Goal: Task Accomplishment & Management: Manage account settings

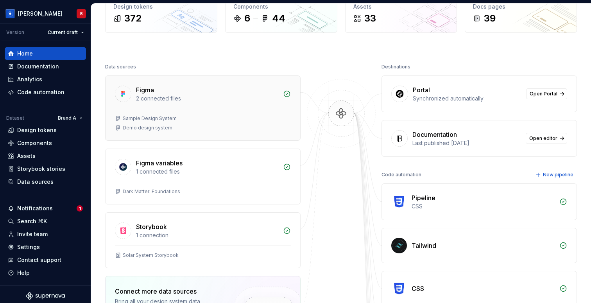
scroll to position [50, 0]
click at [35, 67] on div "Documentation" at bounding box center [38, 67] width 42 height 8
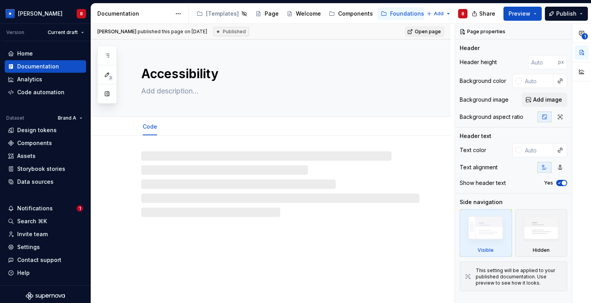
type textarea "*"
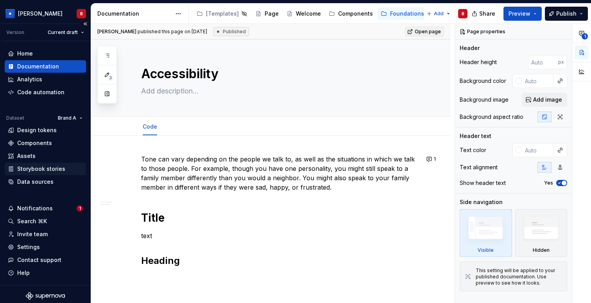
click at [34, 171] on div "Storybook stories" at bounding box center [41, 169] width 48 height 8
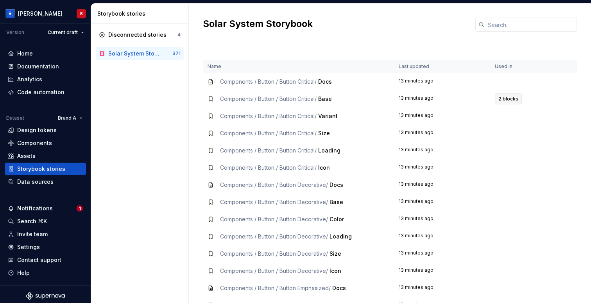
click at [507, 100] on span "2 blocks" at bounding box center [508, 99] width 20 height 6
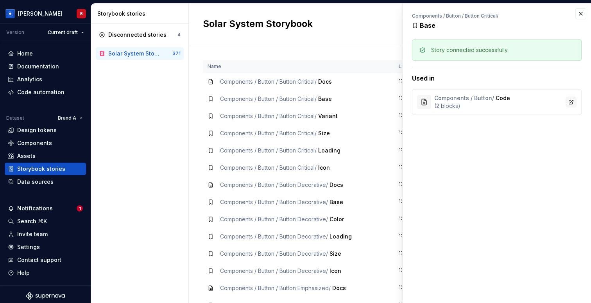
click at [570, 103] on link at bounding box center [570, 101] width 11 height 11
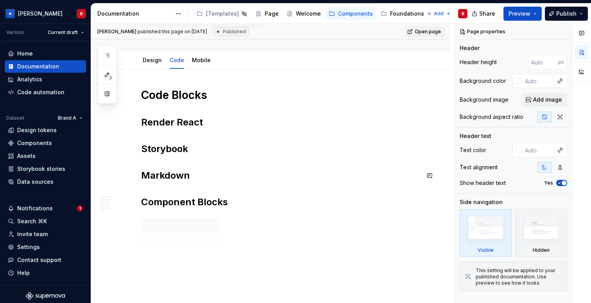
scroll to position [123, 0]
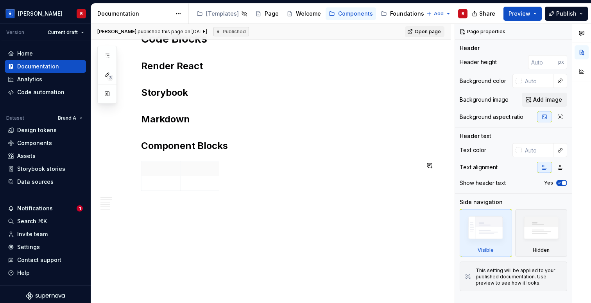
click at [217, 227] on div "Code Blocks Render React Storybook Markdown Component Blocks" at bounding box center [270, 158] width 359 height 291
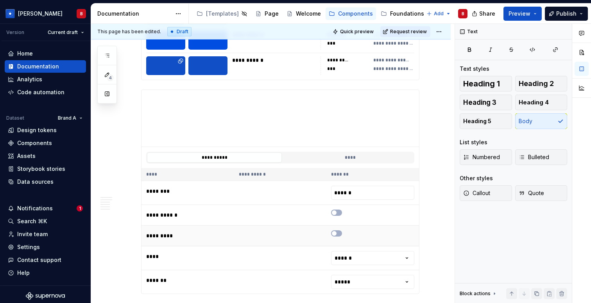
scroll to position [2268, 0]
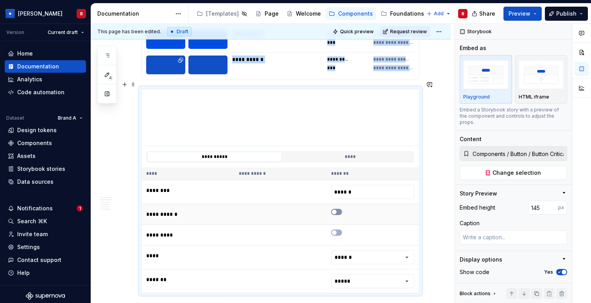
click at [340, 209] on button "button" at bounding box center [336, 212] width 11 height 6
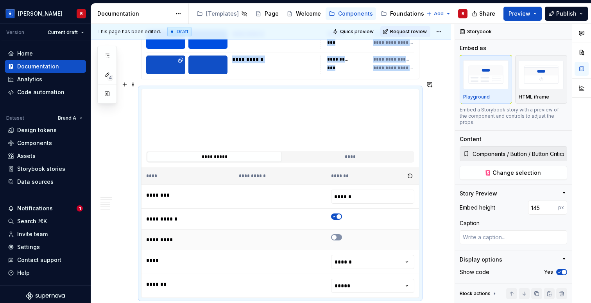
click at [337, 235] on icon "button" at bounding box center [334, 237] width 6 height 5
click at [370, 249] on html "Beatriz B Version Current draft Home Documentation Analytics Code automation Da…" at bounding box center [295, 151] width 591 height 303
click at [41, 94] on div "Code automation" at bounding box center [40, 92] width 47 height 8
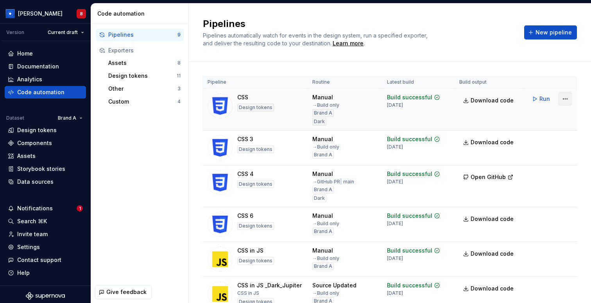
click at [568, 98] on html "Beatriz B Version Current draft Home Documentation Analytics Code automation Da…" at bounding box center [295, 151] width 591 height 303
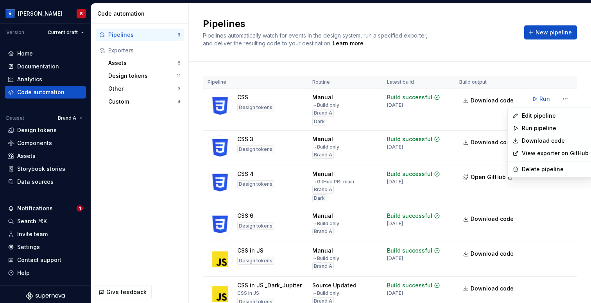
click at [546, 56] on html "Beatriz B Version Current draft Home Documentation Analytics Code automation Da…" at bounding box center [295, 151] width 591 height 303
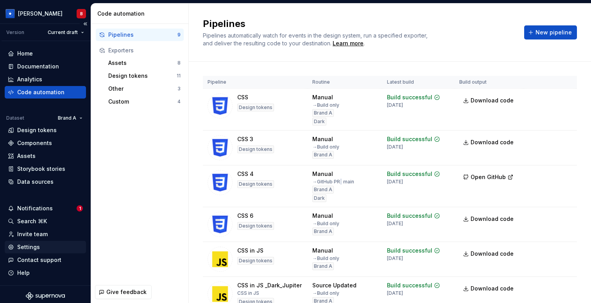
click at [36, 248] on div "Settings" at bounding box center [28, 247] width 23 height 8
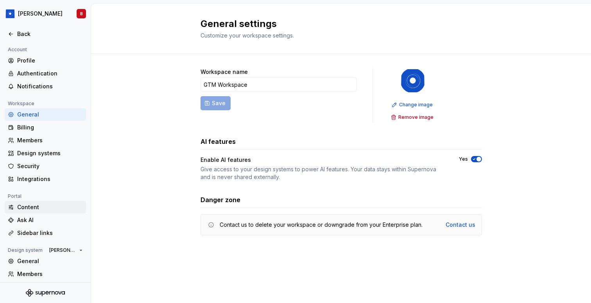
click at [25, 204] on div "Content" at bounding box center [50, 207] width 66 height 8
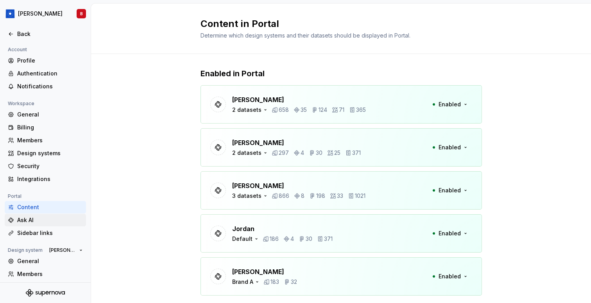
click at [50, 217] on div "Ask AI" at bounding box center [50, 220] width 66 height 8
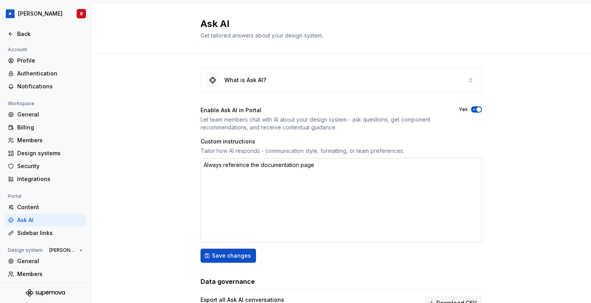
click at [337, 170] on textarea "Always reference the documentation page" at bounding box center [340, 200] width 281 height 84
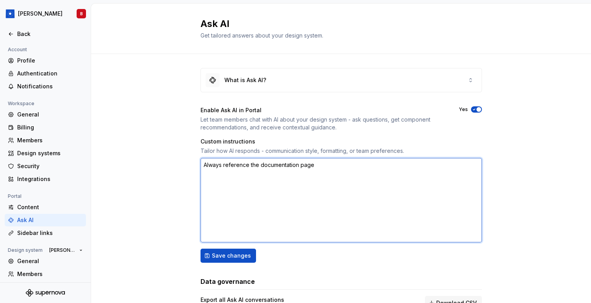
type textarea "*"
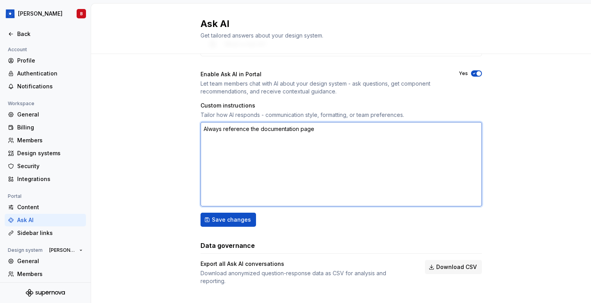
scroll to position [40, 0]
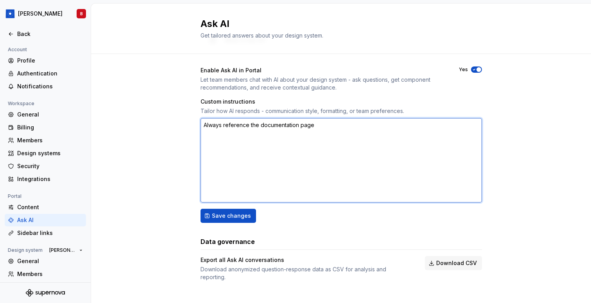
type textarea "Always reference the documentation page"
click at [338, 127] on textarea "Always reference the documentation page" at bounding box center [340, 160] width 281 height 84
click at [315, 141] on textarea "Always reference the documentation page" at bounding box center [340, 160] width 281 height 84
paste textarea "Format code in TypeScript."
type textarea "*"
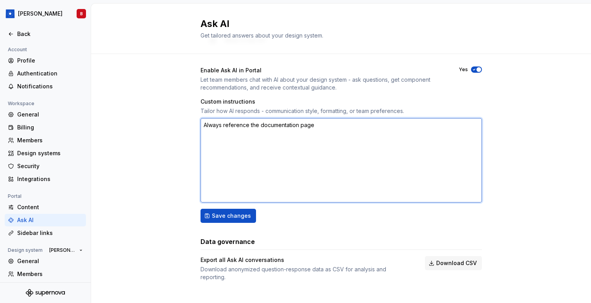
type textarea "Always reference the documentation page Format code in TypeScript."
type textarea "*"
type textarea "Always reference the documentation page Format code in TypeScript"
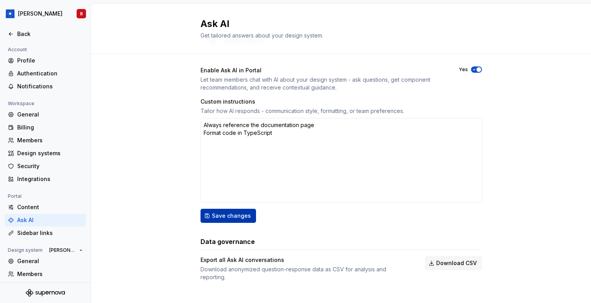
click at [238, 212] on span "Save changes" at bounding box center [231, 216] width 39 height 8
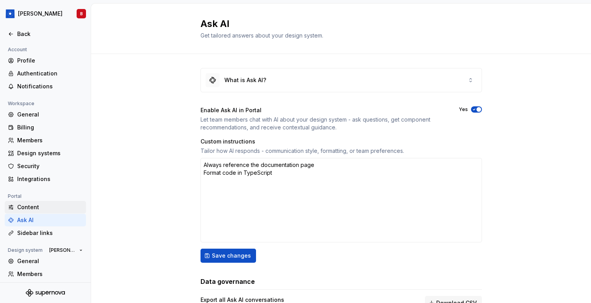
click at [24, 206] on div "Content" at bounding box center [50, 207] width 66 height 8
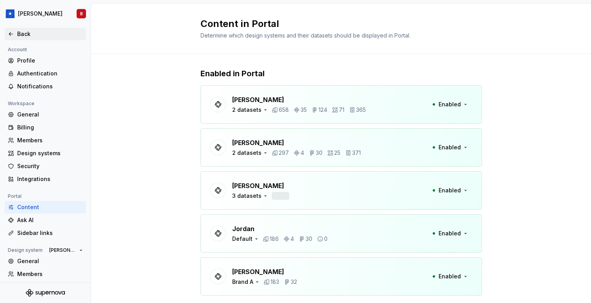
click at [20, 31] on div "Back" at bounding box center [50, 34] width 66 height 8
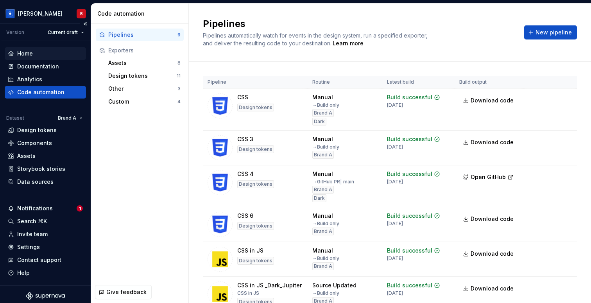
click at [30, 54] on div "Home" at bounding box center [25, 54] width 16 height 8
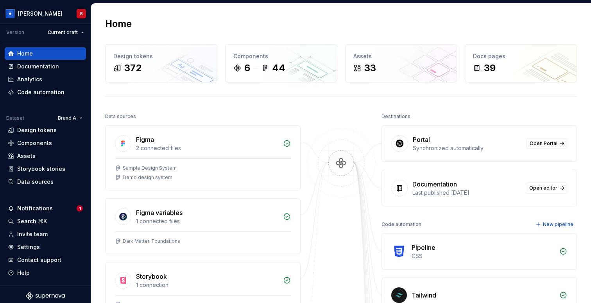
click at [480, 138] on div "Portal" at bounding box center [467, 139] width 109 height 9
click at [543, 145] on span "Open Portal" at bounding box center [543, 143] width 28 height 6
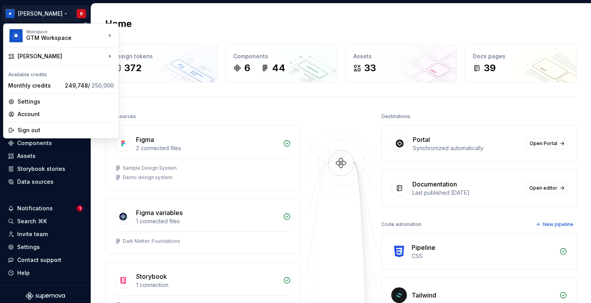
click at [35, 14] on html "Beatriz B Version Current draft Home Documentation Analytics Code automation Da…" at bounding box center [295, 151] width 591 height 303
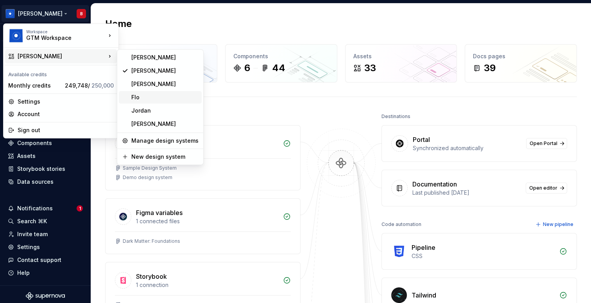
click at [150, 95] on div "Flo" at bounding box center [164, 97] width 67 height 8
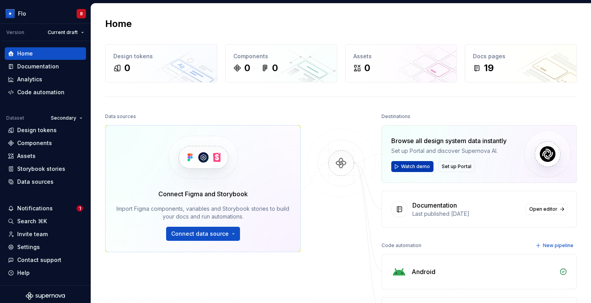
click at [417, 167] on span "Watch demo" at bounding box center [415, 166] width 29 height 6
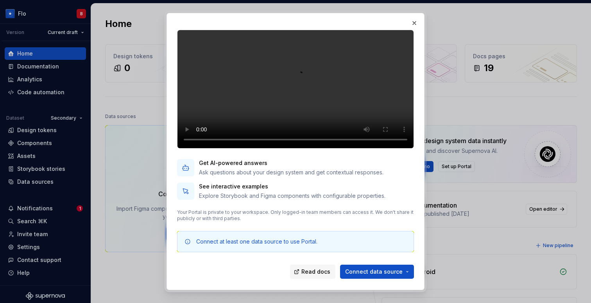
scroll to position [78, 0]
click at [327, 273] on span "Read docs" at bounding box center [315, 272] width 29 height 8
click at [411, 22] on button "button" at bounding box center [414, 23] width 11 height 11
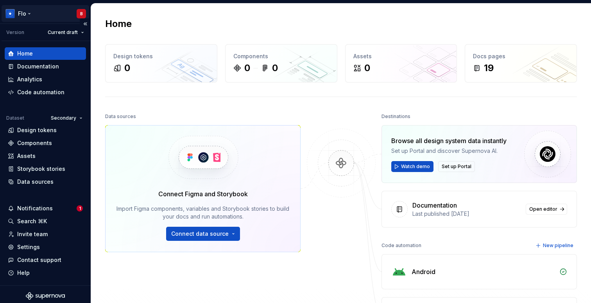
click at [27, 12] on html "Flo B Version Current draft Home Documentation Analytics Code automation Datase…" at bounding box center [295, 151] width 591 height 303
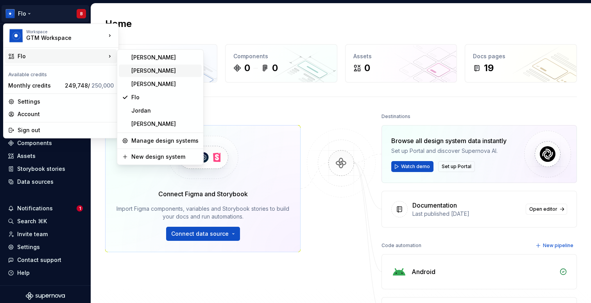
click at [175, 72] on div "[PERSON_NAME]" at bounding box center [164, 71] width 67 height 8
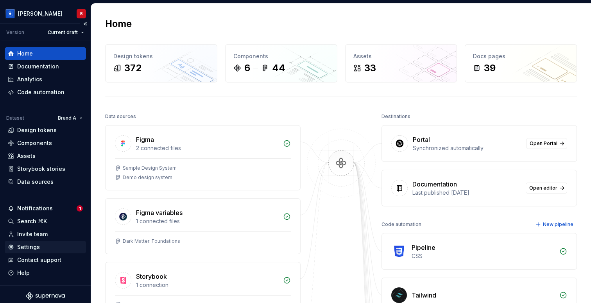
click at [22, 247] on div "Settings" at bounding box center [28, 247] width 23 height 8
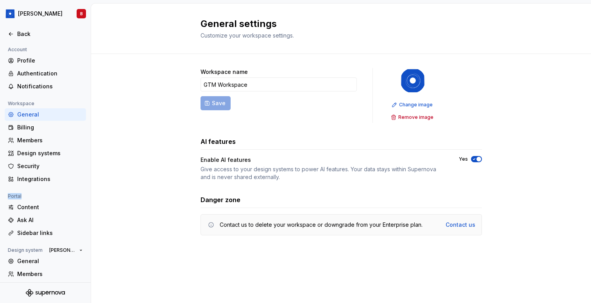
drag, startPoint x: 8, startPoint y: 196, endPoint x: 33, endPoint y: 196, distance: 25.0
click at [33, 196] on div "Portal" at bounding box center [45, 195] width 81 height 9
click at [52, 206] on div "Content" at bounding box center [50, 207] width 66 height 8
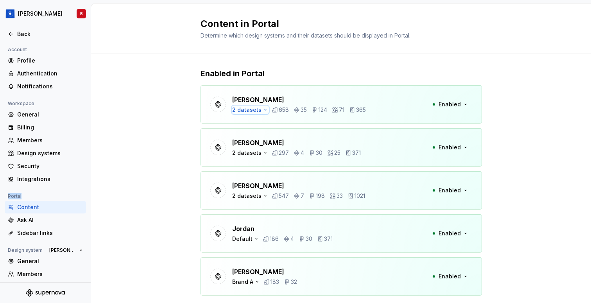
click at [247, 112] on div "2 datasets" at bounding box center [246, 110] width 29 height 8
click at [145, 109] on div "Enabled in Portal Brandon 2 datasets 658 35 124 71 365 Enabled Taylor 2 dataset…" at bounding box center [341, 223] width 500 height 338
click at [36, 32] on div "Back" at bounding box center [50, 34] width 66 height 8
click at [253, 105] on div "Brandon 2 datasets 658 35 124 71 365" at bounding box center [299, 104] width 134 height 19
click at [253, 108] on div "2 datasets" at bounding box center [246, 110] width 29 height 8
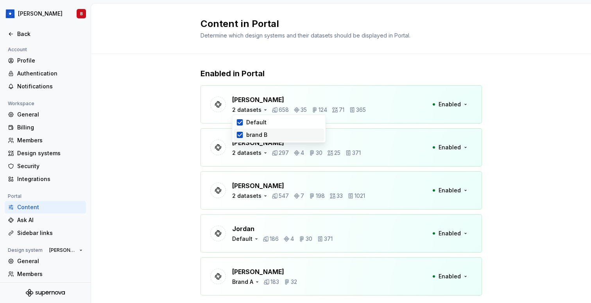
click at [240, 136] on icon at bounding box center [240, 135] width 6 height 6
click at [242, 135] on div at bounding box center [240, 135] width 6 height 6
click at [172, 135] on div "Enabled in Portal Brandon 2 datasets 658 35 124 71 365 Enabled Taylor 2 dataset…" at bounding box center [341, 223] width 500 height 338
drag, startPoint x: 232, startPoint y: 100, endPoint x: 270, endPoint y: 101, distance: 38.7
click at [271, 101] on p "[PERSON_NAME]" at bounding box center [299, 99] width 134 height 9
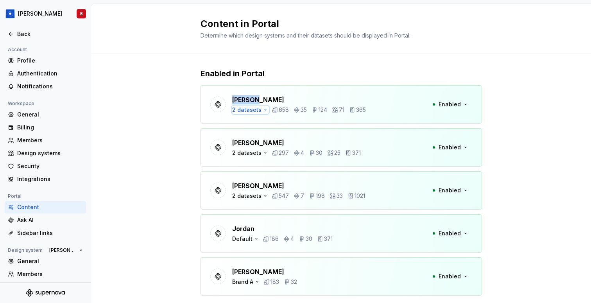
click at [249, 112] on div "2 datasets" at bounding box center [246, 110] width 29 height 8
click at [266, 133] on div "brand B" at bounding box center [256, 135] width 21 height 8
click at [256, 137] on div "brand B" at bounding box center [256, 135] width 21 height 8
click at [260, 135] on div "brand B" at bounding box center [256, 135] width 21 height 8
click at [250, 134] on div "brand B" at bounding box center [256, 135] width 21 height 8
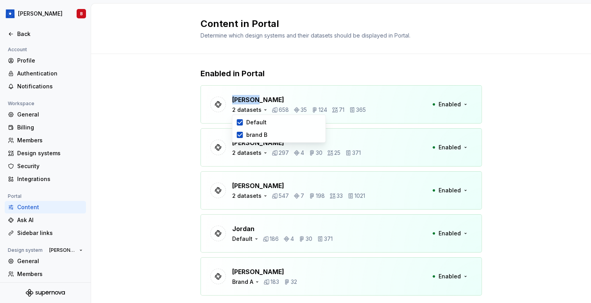
click at [154, 149] on div "Enabled in Portal Brandon 2 datasets 658 35 124 71 365 Enabled Taylor 2 dataset…" at bounding box center [341, 223] width 500 height 338
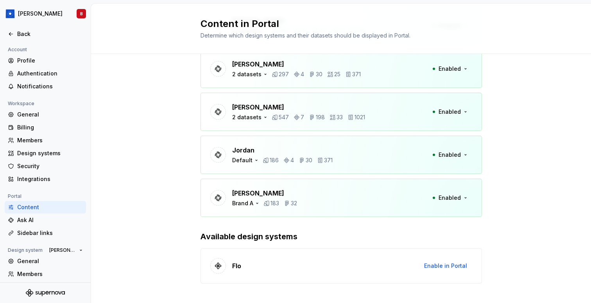
scroll to position [89, 0]
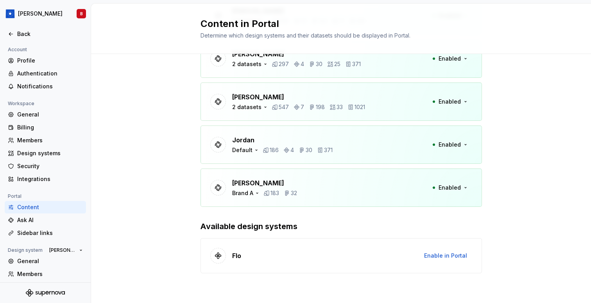
click at [449, 180] on div "Ashley Peña Brand A 183 32 Enabled" at bounding box center [340, 187] width 281 height 38
click at [448, 189] on span "Enabled" at bounding box center [449, 188] width 22 height 8
click at [109, 202] on div "Enabled in Portal Brandon 2 datasets 658 35 124 71 365 Enabled Taylor 2 dataset…" at bounding box center [341, 134] width 500 height 338
click at [47, 221] on div "Ask AI" at bounding box center [50, 220] width 66 height 8
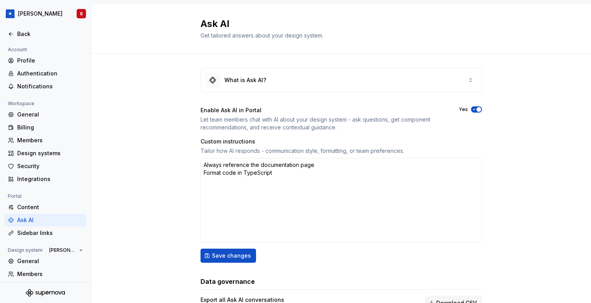
click at [478, 111] on span "button" at bounding box center [478, 109] width 5 height 5
click at [474, 111] on span "button" at bounding box center [474, 109] width 5 height 5
click at [474, 111] on icon "button" at bounding box center [474, 109] width 6 height 5
click at [474, 111] on span "button" at bounding box center [474, 109] width 5 height 5
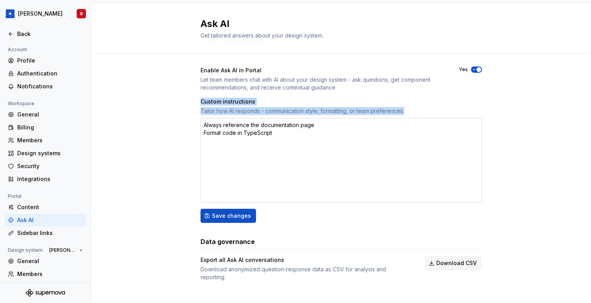
drag, startPoint x: 201, startPoint y: 102, endPoint x: 415, endPoint y: 121, distance: 214.9
click at [415, 121] on div "Custom instructions Tailor how AI responds - communication style, formatting, o…" at bounding box center [340, 150] width 281 height 105
click at [198, 104] on div "What is Ask AI? Enable Ask AI in Portal Let team members chat with AI about you…" at bounding box center [341, 162] width 500 height 297
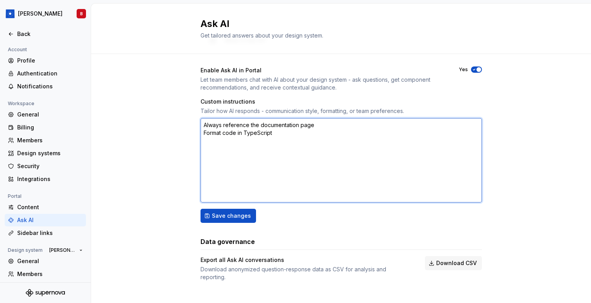
drag, startPoint x: 203, startPoint y: 124, endPoint x: 324, endPoint y: 147, distance: 122.9
click at [324, 147] on textarea "Always reference the documentation page Format code in TypeScript" at bounding box center [340, 160] width 281 height 84
drag, startPoint x: 203, startPoint y: 125, endPoint x: 343, endPoint y: 127, distance: 140.3
click at [343, 127] on textarea "Always reference the documentation page Format code in TypeScript" at bounding box center [340, 160] width 281 height 84
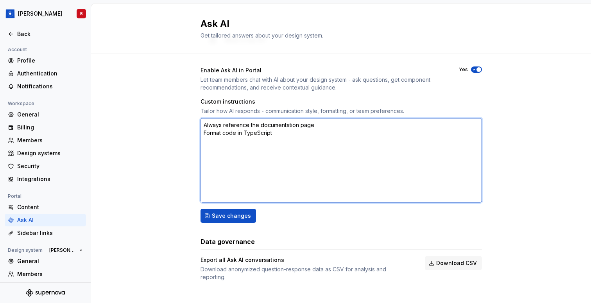
click at [343, 127] on textarea "Always reference the documentation page Format code in TypeScript" at bounding box center [340, 160] width 281 height 84
drag, startPoint x: 204, startPoint y: 134, endPoint x: 318, endPoint y: 138, distance: 114.9
click at [318, 138] on textarea "Always reference the documentation page Format code in TypeScript" at bounding box center [340, 160] width 281 height 84
click at [252, 136] on textarea "Always reference the documentation page Format code in TypeScript" at bounding box center [340, 160] width 281 height 84
drag, startPoint x: 244, startPoint y: 133, endPoint x: 282, endPoint y: 133, distance: 37.5
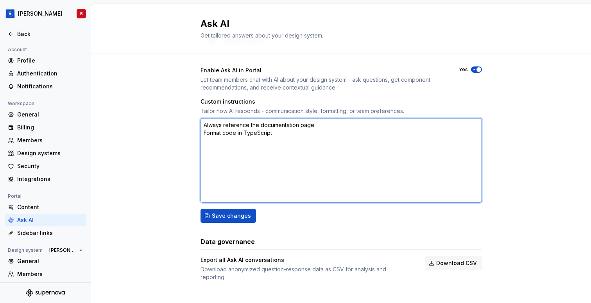
click at [282, 133] on textarea "Always reference the documentation page Format code in TypeScript" at bounding box center [340, 160] width 281 height 84
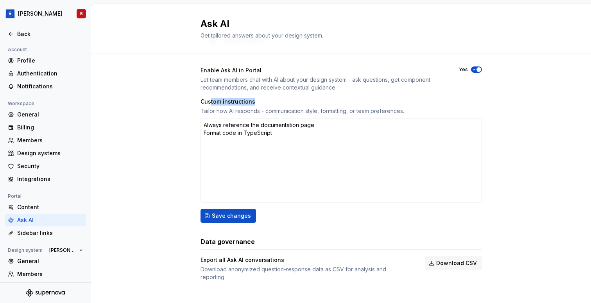
click at [211, 105] on div "Custom instructions Tailor how AI responds - communication style, formatting, o…" at bounding box center [340, 106] width 281 height 17
click at [211, 105] on div "Custom instructions" at bounding box center [340, 102] width 281 height 8
click at [221, 100] on div "Custom instructions" at bounding box center [340, 102] width 281 height 8
click at [202, 103] on div "Custom instructions" at bounding box center [340, 102] width 281 height 8
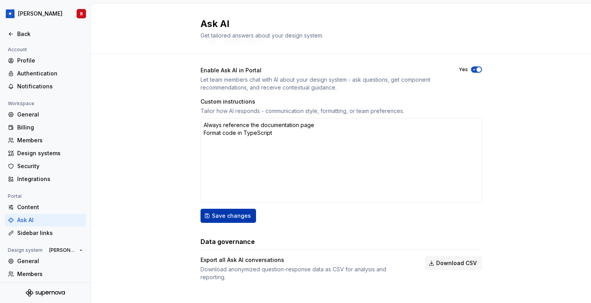
click at [236, 218] on span "Save changes" at bounding box center [231, 216] width 39 height 8
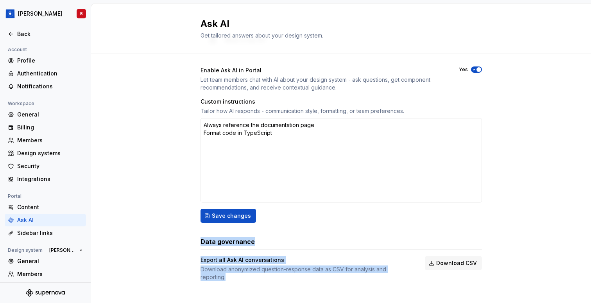
drag, startPoint x: 200, startPoint y: 242, endPoint x: 348, endPoint y: 275, distance: 152.6
click at [348, 275] on div "What is Ask AI? Enable Ask AI in Portal Let team members chat with AI about you…" at bounding box center [341, 162] width 500 height 297
click at [261, 234] on div "What is Ask AI? Enable Ask AI in Portal Let team members chat with AI about you…" at bounding box center [340, 154] width 281 height 253
drag, startPoint x: 198, startPoint y: 259, endPoint x: 388, endPoint y: 266, distance: 190.0
click at [388, 266] on div "What is Ask AI? Enable Ask AI in Portal Let team members chat with AI about you…" at bounding box center [341, 162] width 500 height 297
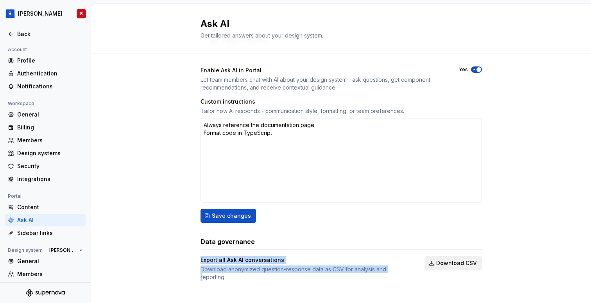
click at [468, 263] on span "Download CSV" at bounding box center [456, 263] width 41 height 8
click at [394, 257] on div "Export all Ask AI conversations" at bounding box center [305, 260] width 210 height 8
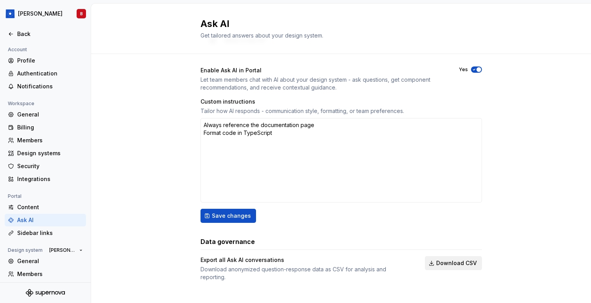
click at [463, 265] on span "Download CSV" at bounding box center [456, 263] width 41 height 8
click at [36, 232] on div "Sidebar links" at bounding box center [50, 233] width 66 height 8
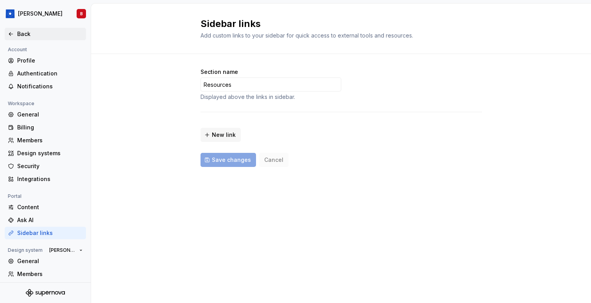
click at [13, 32] on icon at bounding box center [11, 34] width 6 height 6
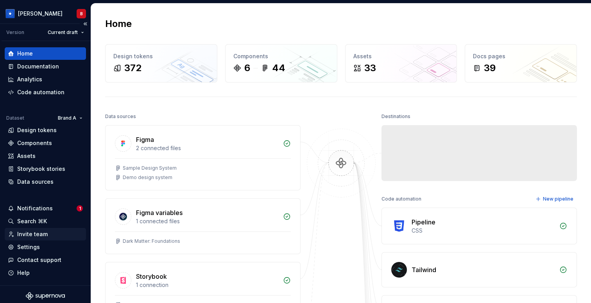
click at [45, 233] on div "Invite team" at bounding box center [32, 234] width 30 height 8
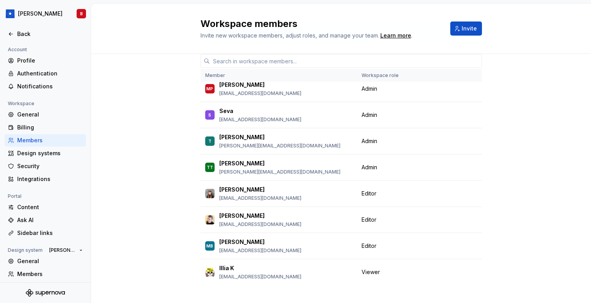
scroll to position [50, 0]
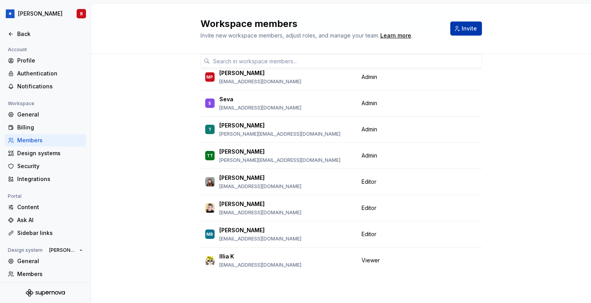
click at [469, 25] on span "Invite" at bounding box center [468, 29] width 15 height 8
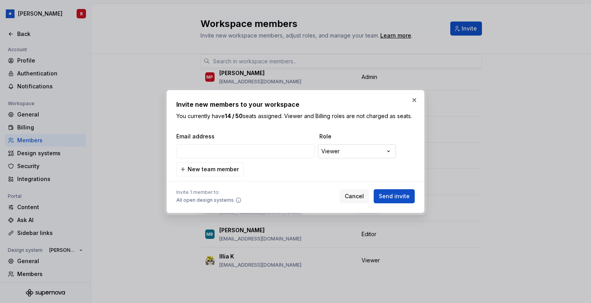
click at [346, 154] on div "**********" at bounding box center [295, 151] width 591 height 303
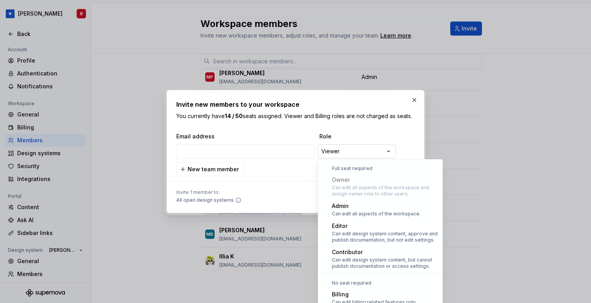
scroll to position [21, 0]
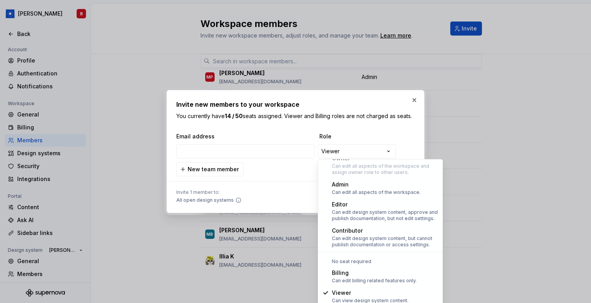
click at [274, 130] on div "**********" at bounding box center [295, 151] width 591 height 303
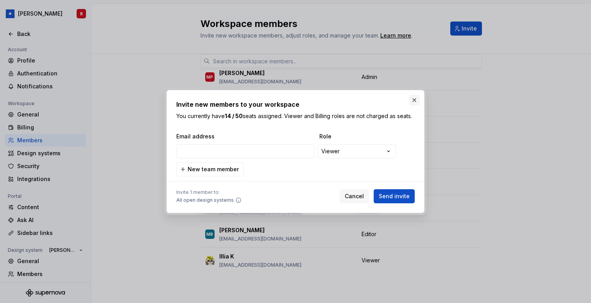
click at [409, 98] on button "button" at bounding box center [414, 100] width 11 height 11
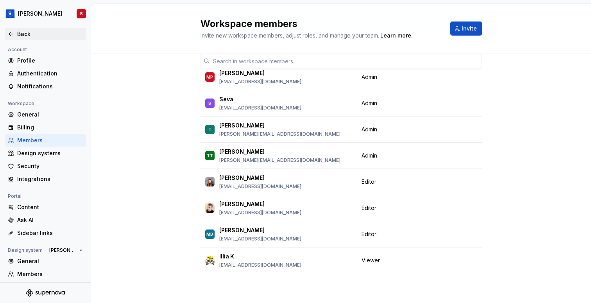
click at [27, 34] on div "Back" at bounding box center [50, 34] width 66 height 8
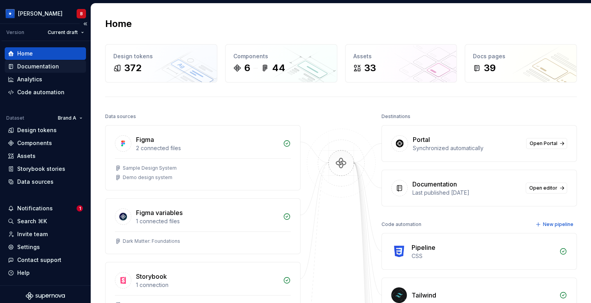
click at [33, 68] on div "Documentation" at bounding box center [38, 67] width 42 height 8
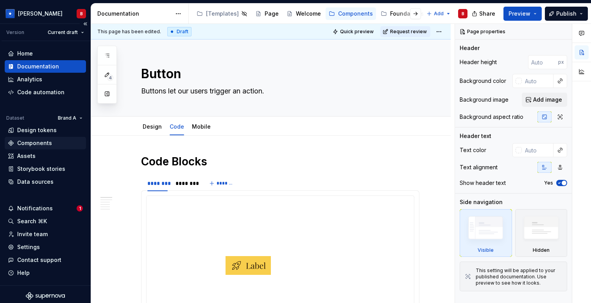
click at [39, 143] on div "Components" at bounding box center [34, 143] width 35 height 8
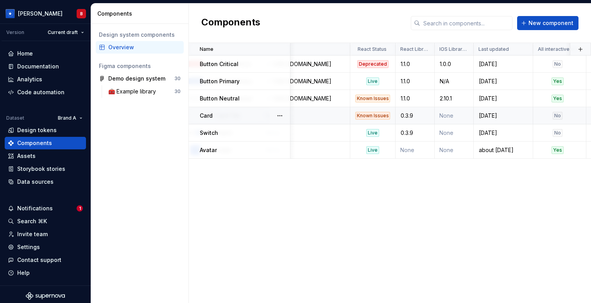
scroll to position [0, 397]
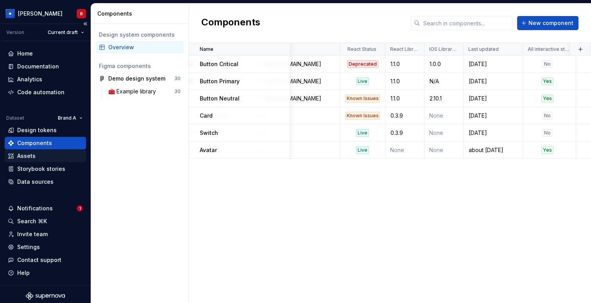
click at [42, 157] on div "Assets" at bounding box center [45, 156] width 75 height 8
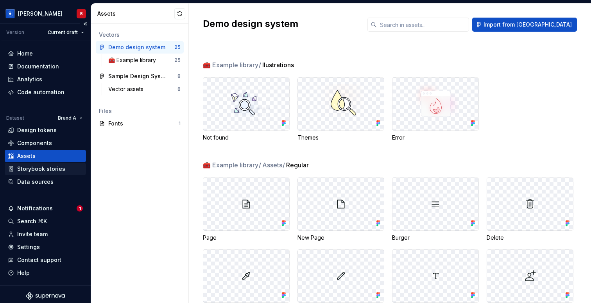
click at [32, 168] on div "Storybook stories" at bounding box center [41, 169] width 48 height 8
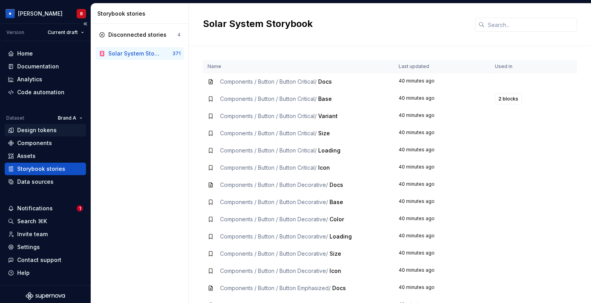
click at [34, 134] on div "Design tokens" at bounding box center [45, 130] width 81 height 13
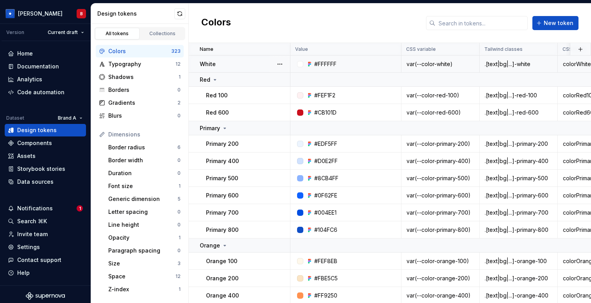
click at [310, 66] on icon at bounding box center [309, 64] width 6 height 6
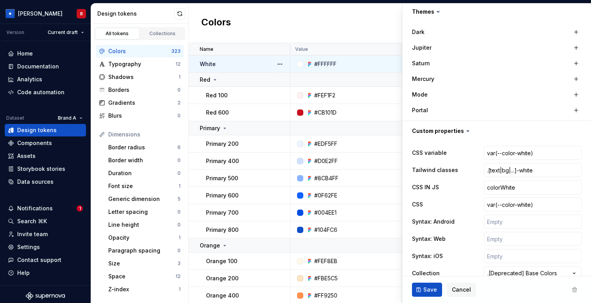
scroll to position [262, 0]
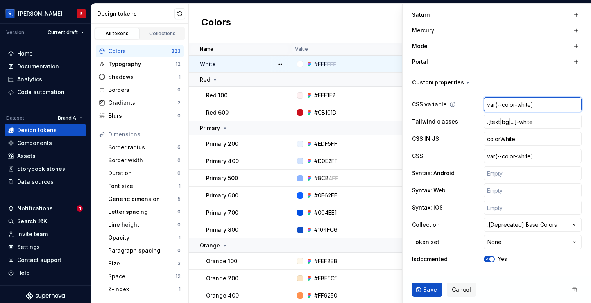
drag, startPoint x: 488, startPoint y: 103, endPoint x: 551, endPoint y: 102, distance: 62.5
click at [552, 103] on input "var(--color-white)" at bounding box center [533, 104] width 98 height 14
click at [35, 58] on div "Home" at bounding box center [45, 53] width 81 height 13
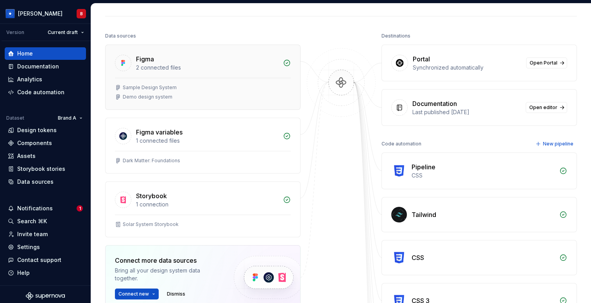
scroll to position [67, 0]
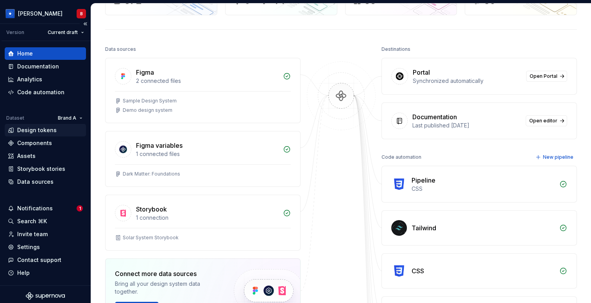
click at [39, 127] on div "Design tokens" at bounding box center [36, 130] width 39 height 8
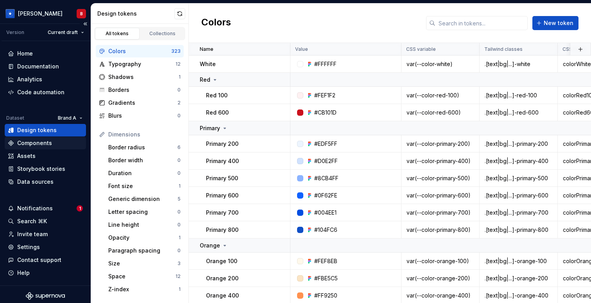
click at [40, 146] on div "Components" at bounding box center [34, 143] width 35 height 8
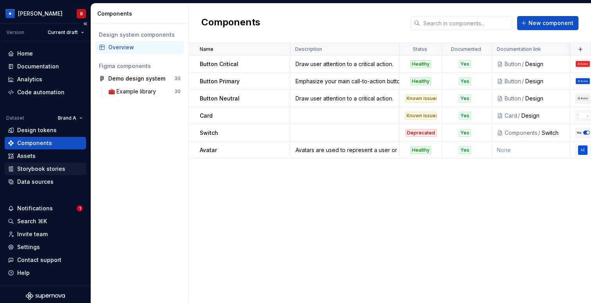
click at [33, 169] on div "Storybook stories" at bounding box center [41, 169] width 48 height 8
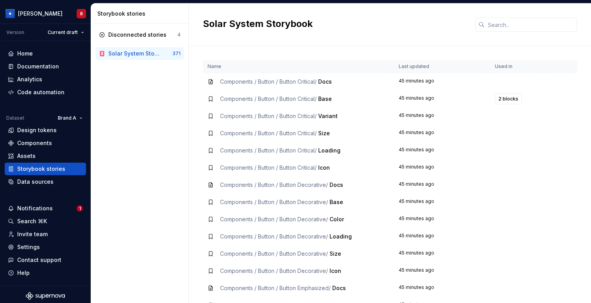
click at [286, 75] on td "Components / Button / Button Critical / Docs" at bounding box center [298, 82] width 191 height 18
click at [286, 93] on td "Components / Button / Button Critical / Base" at bounding box center [298, 98] width 191 height 17
click at [286, 106] on td "Components / Button / Button Critical / Base" at bounding box center [298, 98] width 191 height 17
click at [287, 143] on td "Components / Button / Button Critical / Loading" at bounding box center [298, 150] width 191 height 17
click at [287, 164] on div "Components / Button / Button Critical / Icon" at bounding box center [275, 168] width 110 height 8
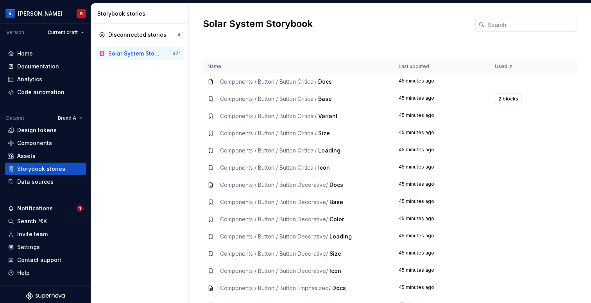
click at [280, 208] on td "Components / Button / Button Decorative / Base" at bounding box center [298, 201] width 191 height 17
click at [261, 139] on td "Components / Button / Button Critical / Size" at bounding box center [298, 133] width 191 height 17
click at [261, 141] on td "Components / Button / Button Critical / Size" at bounding box center [298, 133] width 191 height 17
click at [261, 173] on td "Components / Button / Button Critical / Icon" at bounding box center [298, 167] width 191 height 17
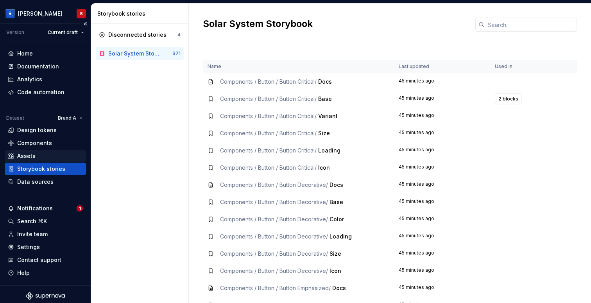
click at [31, 157] on div "Assets" at bounding box center [26, 156] width 18 height 8
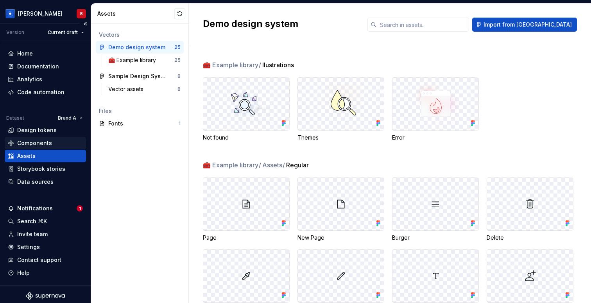
click at [29, 141] on div "Components" at bounding box center [34, 143] width 35 height 8
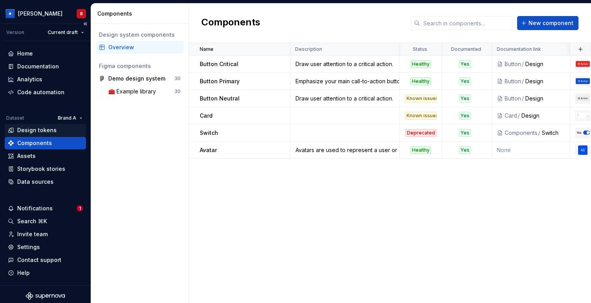
click at [31, 127] on div "Design tokens" at bounding box center [36, 130] width 39 height 8
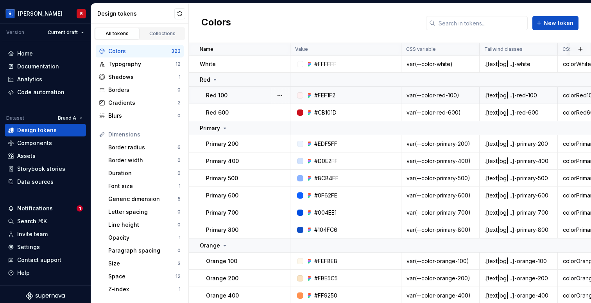
click at [506, 93] on div ".[text|bg|...]-red-100" at bounding box center [518, 95] width 77 height 8
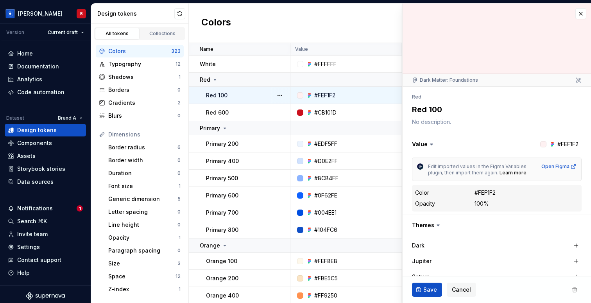
type textarea "*"
click at [579, 13] on button "button" at bounding box center [580, 13] width 11 height 11
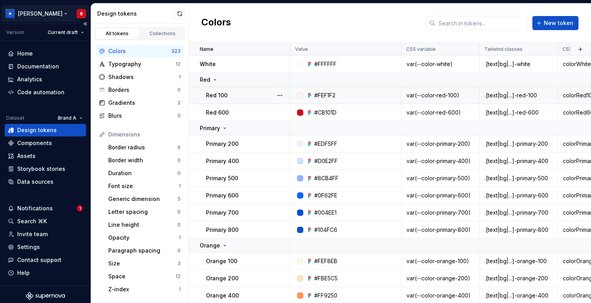
click at [27, 12] on html "Beatriz B Version Current draft Home Documentation Analytics Code automation Da…" at bounding box center [295, 151] width 591 height 303
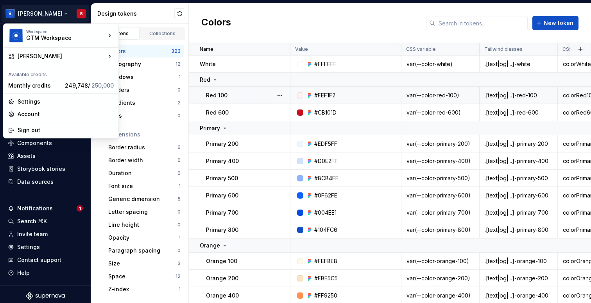
click at [241, 20] on html "Beatriz B Version Current draft Home Documentation Analytics Code automation Da…" at bounding box center [295, 151] width 591 height 303
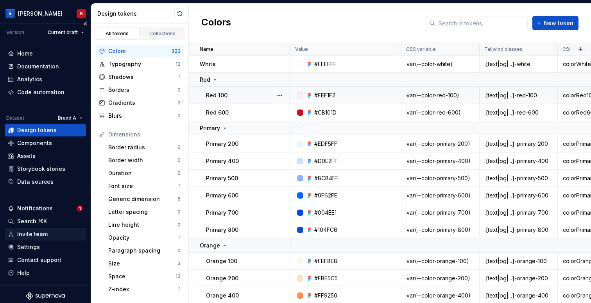
click at [27, 237] on div "Invite team" at bounding box center [32, 234] width 30 height 8
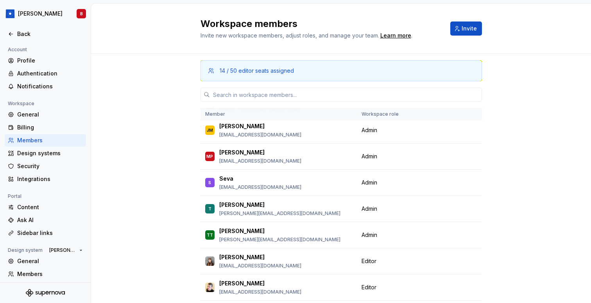
scroll to position [165, 0]
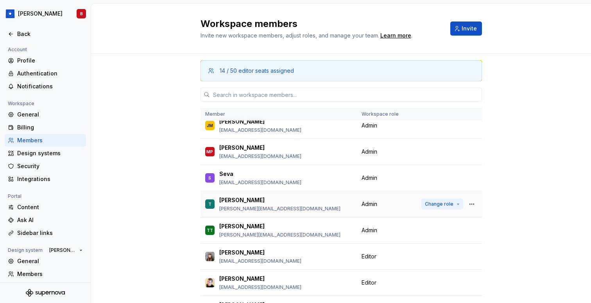
click at [448, 207] on span "Change role" at bounding box center [439, 204] width 29 height 6
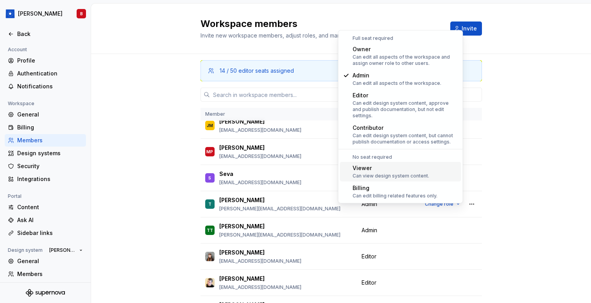
click at [366, 173] on div "Can view design system content." at bounding box center [390, 176] width 77 height 6
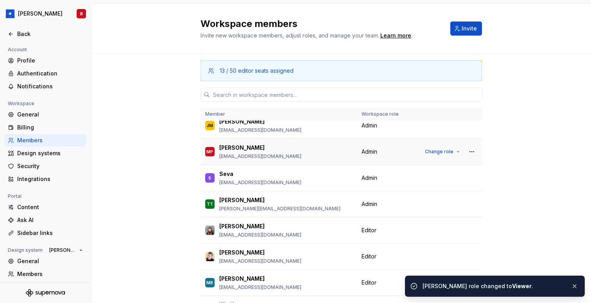
scroll to position [0, 0]
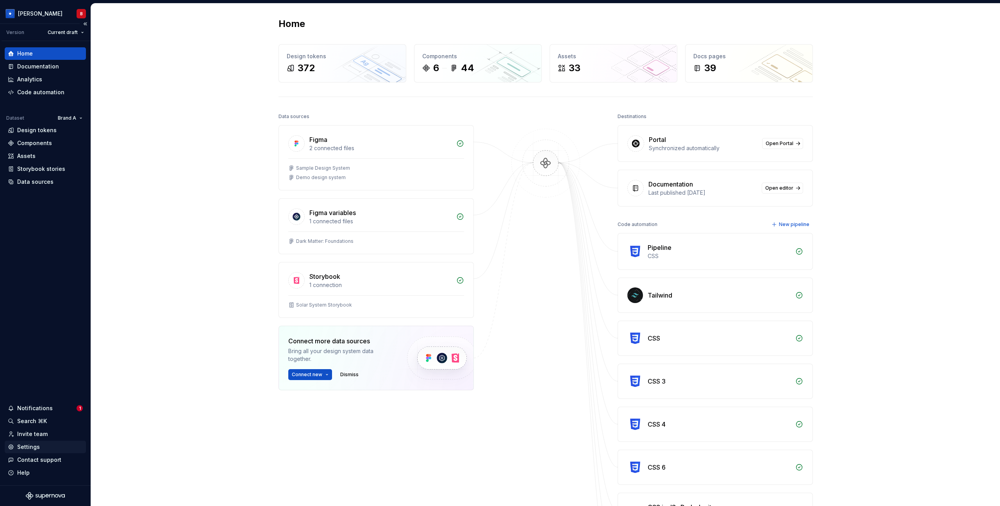
click at [26, 446] on div "Settings" at bounding box center [28, 447] width 23 height 8
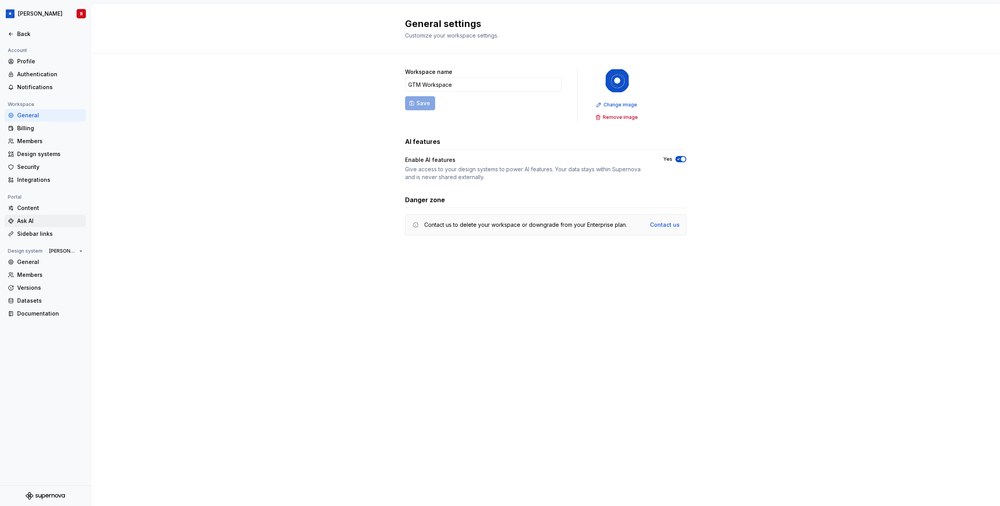
click at [34, 222] on div "Ask AI" at bounding box center [50, 221] width 66 height 8
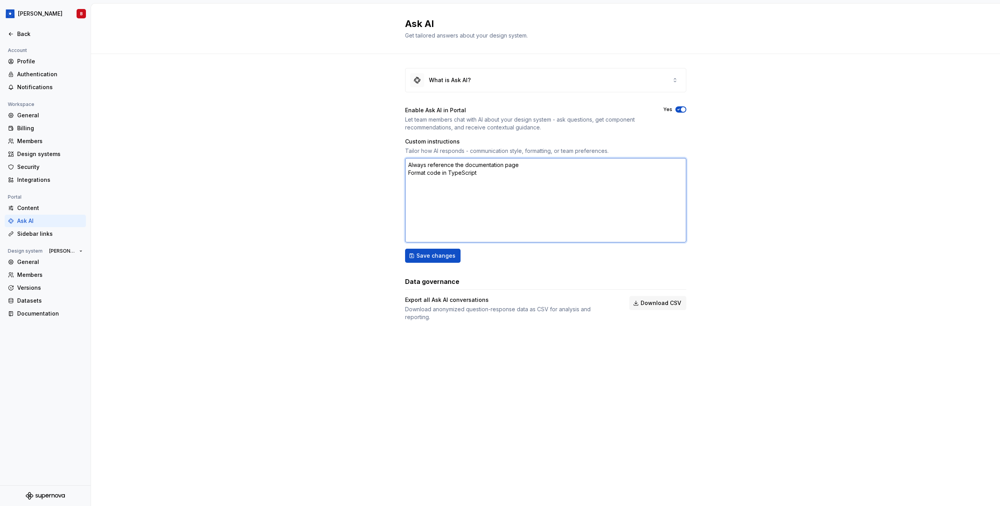
drag, startPoint x: 483, startPoint y: 180, endPoint x: 378, endPoint y: 164, distance: 106.6
click at [378, 164] on div "What is Ask AI? Enable Ask AI in Portal Let team members chat with AI about you…" at bounding box center [545, 202] width 909 height 297
type textarea "*"
click at [438, 385] on div "Ask AI Get tailored answers about your design system. What is Ask AI? Enable As…" at bounding box center [545, 255] width 909 height 502
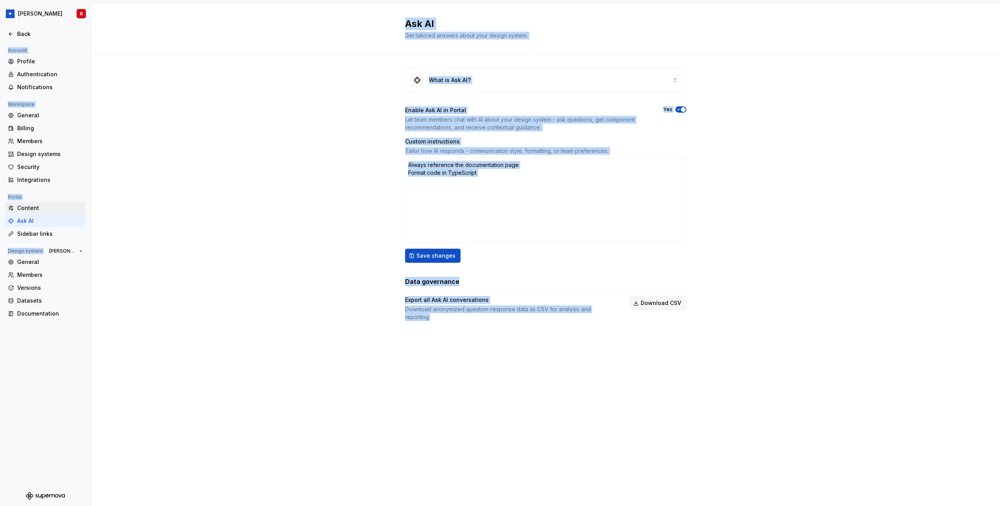
click at [18, 204] on div "Content" at bounding box center [50, 208] width 66 height 8
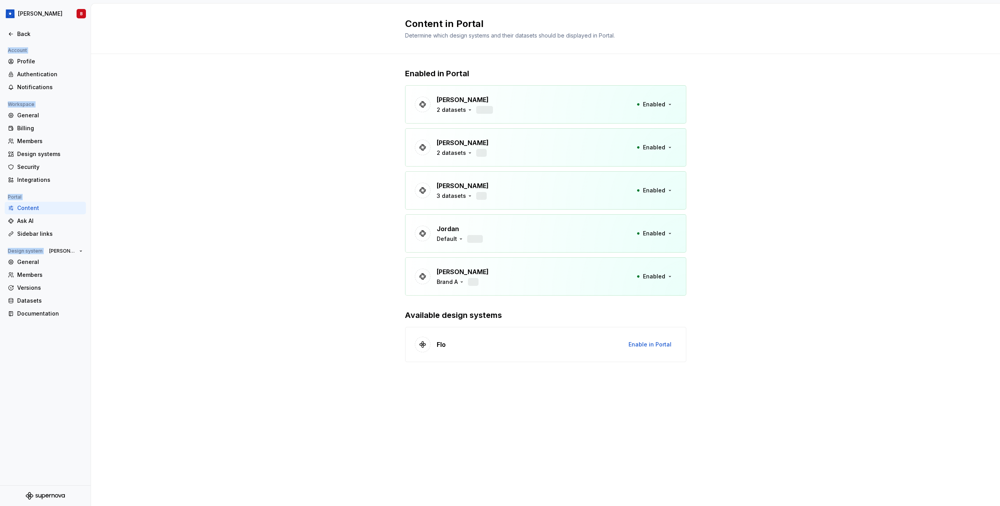
click at [301, 159] on div "Enabled in Portal Brandon 2 datasets 365 Enabled Taylor 2 datasets 0 Enabled Be…" at bounding box center [545, 223] width 909 height 338
click at [301, 159] on div "Enabled in Portal Brandon 2 datasets 658 35 124 71 365 Enabled Taylor 2 dataset…" at bounding box center [545, 223] width 909 height 338
click at [293, 159] on div "Enabled in Portal Brandon 2 datasets 658 35 124 71 365 Enabled Taylor 2 dataset…" at bounding box center [545, 223] width 909 height 338
click at [459, 195] on div "3 datasets" at bounding box center [451, 196] width 29 height 8
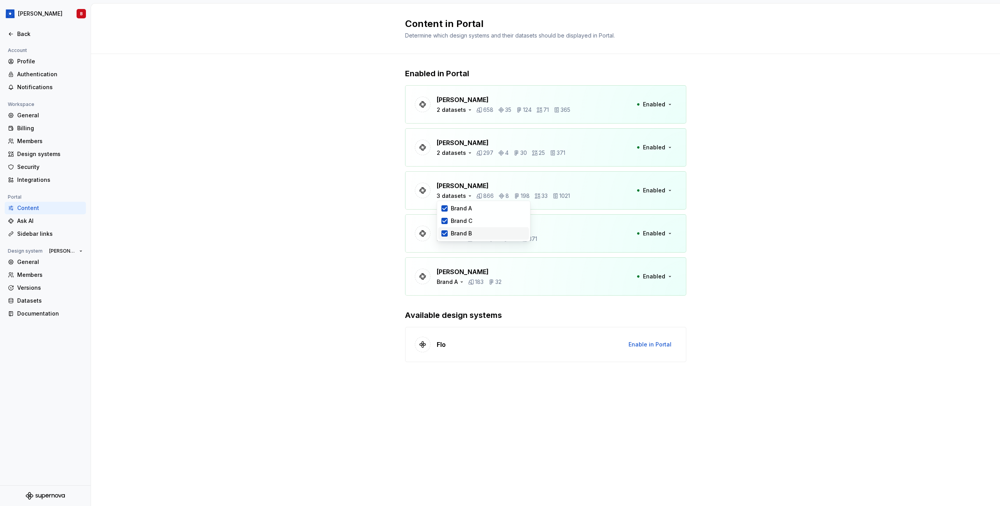
click at [445, 232] on icon at bounding box center [444, 233] width 6 height 6
click at [461, 195] on div "2 datasets" at bounding box center [451, 196] width 29 height 8
click at [356, 294] on div "Enabled in Portal Brandon 2 datasets 658 35 124 71 365 Enabled Taylor 2 dataset…" at bounding box center [545, 223] width 909 height 338
click at [36, 222] on div "Ask AI" at bounding box center [50, 221] width 66 height 8
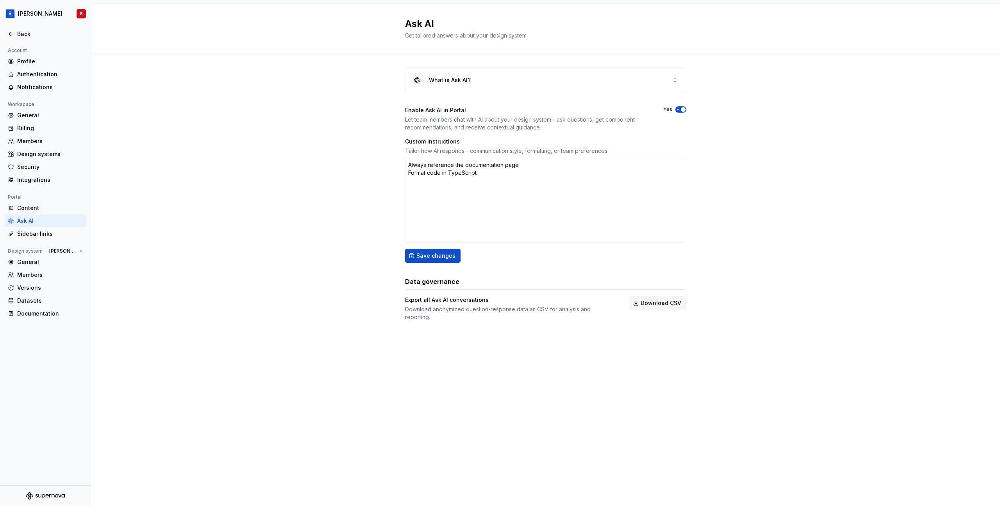
click at [347, 136] on div "What is Ask AI? Enable Ask AI in Portal Let team members chat with AI about you…" at bounding box center [545, 202] width 909 height 297
click at [361, 296] on div "What is Ask AI? Enable Ask AI in Portal Let team members chat with AI about you…" at bounding box center [545, 202] width 909 height 297
click at [314, 292] on div "What is Ask AI? Enable Ask AI in Portal Let team members chat with AI about you…" at bounding box center [545, 202] width 909 height 297
type textarea "*"
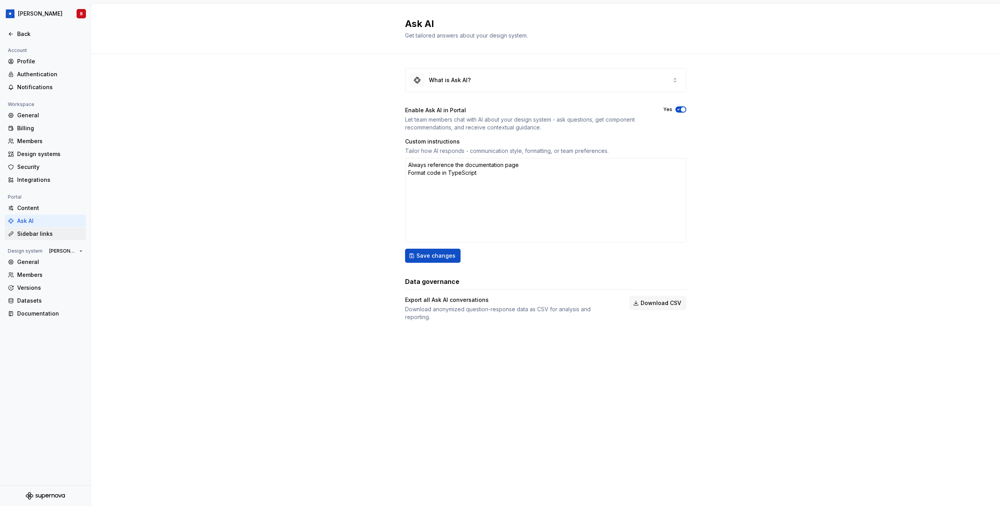
click at [34, 231] on div "Sidebar links" at bounding box center [50, 234] width 66 height 8
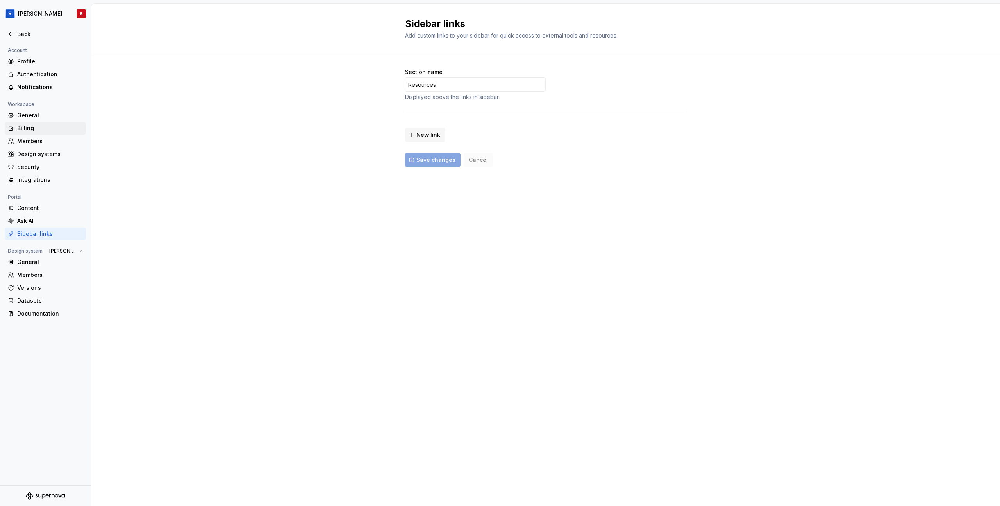
click at [37, 129] on div "Billing" at bounding box center [50, 128] width 66 height 8
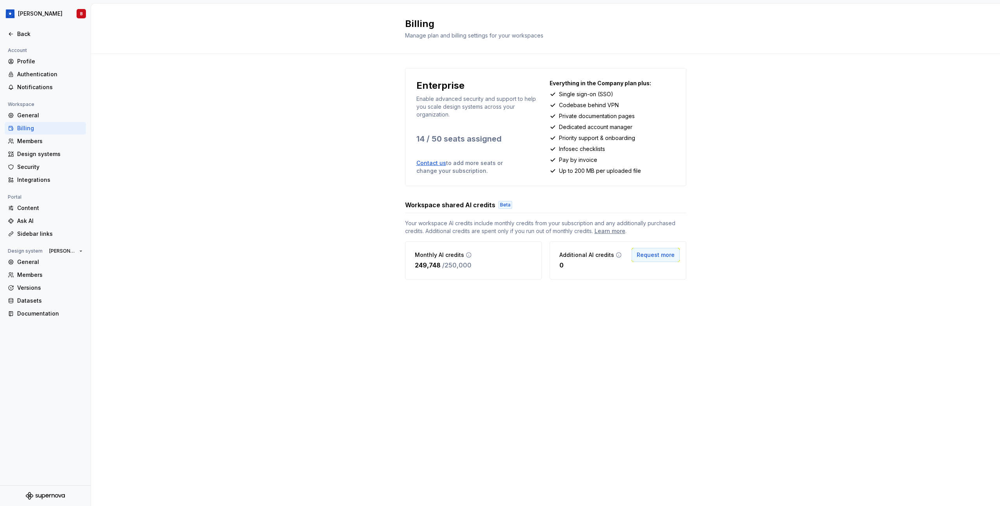
click at [660, 255] on span "Request more" at bounding box center [656, 255] width 38 height 8
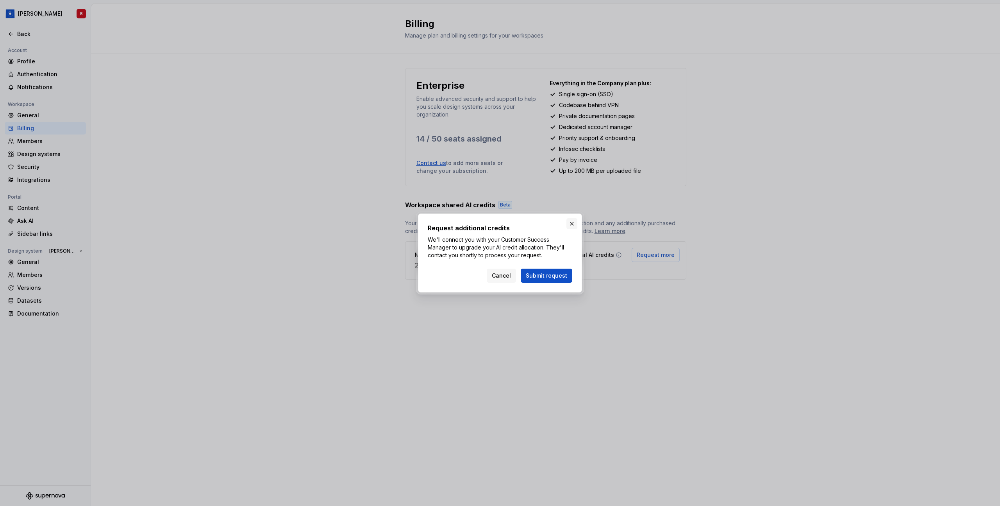
click at [570, 225] on button "button" at bounding box center [571, 223] width 11 height 11
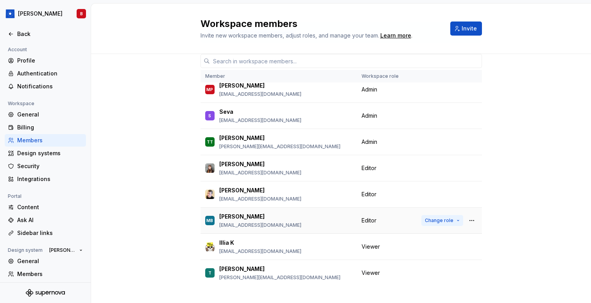
scroll to position [50, 0]
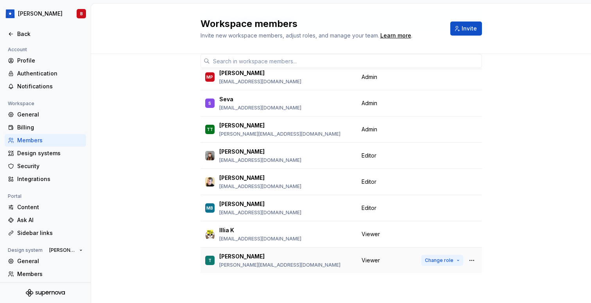
click at [445, 260] on span "Change role" at bounding box center [439, 260] width 29 height 6
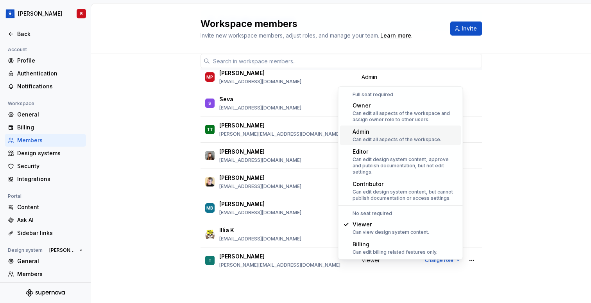
click at [377, 132] on div "Admin" at bounding box center [396, 132] width 89 height 8
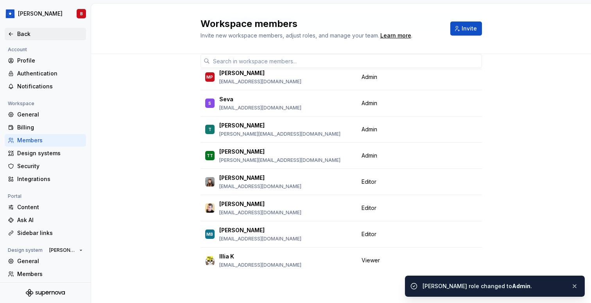
click at [15, 29] on div "Back" at bounding box center [45, 34] width 81 height 13
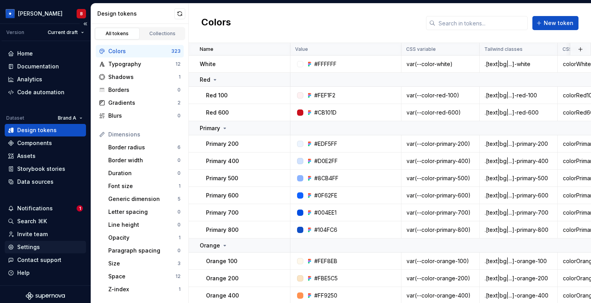
click at [35, 248] on div "Settings" at bounding box center [28, 247] width 23 height 8
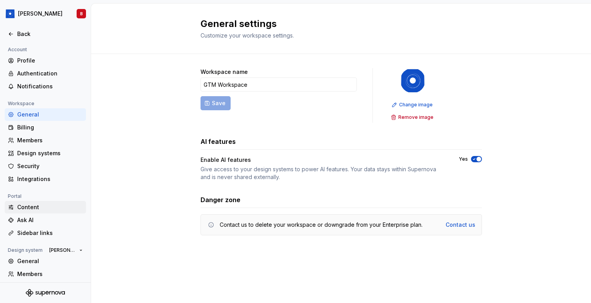
click at [37, 205] on div "Content" at bounding box center [50, 207] width 66 height 8
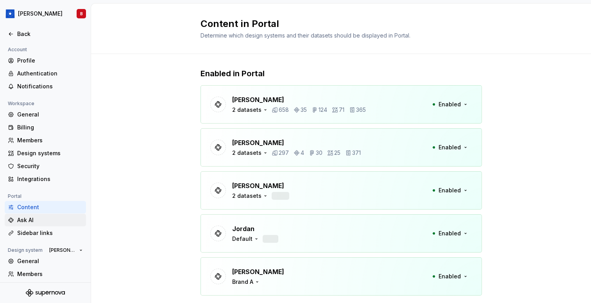
click at [26, 220] on div "Ask AI" at bounding box center [50, 220] width 66 height 8
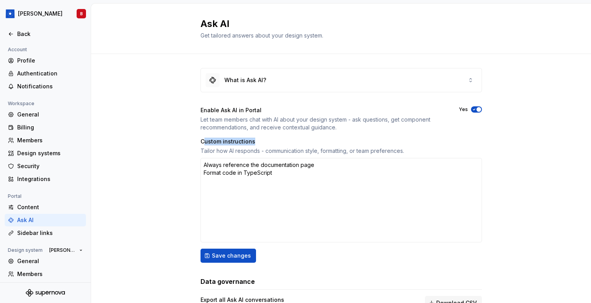
drag, startPoint x: 203, startPoint y: 141, endPoint x: 274, endPoint y: 141, distance: 71.1
click at [274, 141] on div "Custom instructions" at bounding box center [340, 142] width 281 height 8
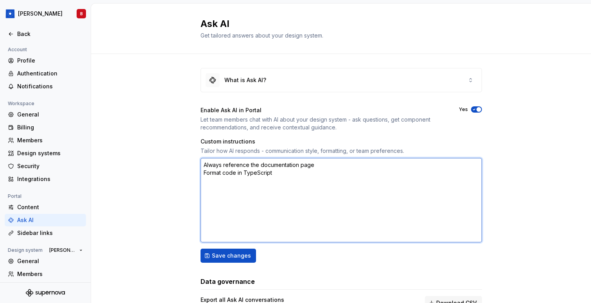
click at [282, 166] on textarea "Always reference the documentation page Format code in TypeScript" at bounding box center [340, 200] width 281 height 84
click at [281, 177] on textarea "Always reference the documentation page Format code in TypeScript" at bounding box center [340, 200] width 281 height 84
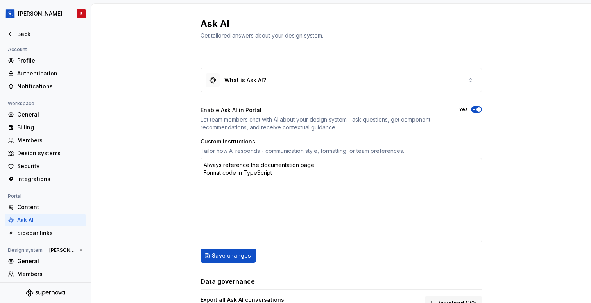
click at [144, 123] on div "What is Ask AI? Enable Ask AI in Portal Let team members chat with AI about you…" at bounding box center [341, 202] width 500 height 297
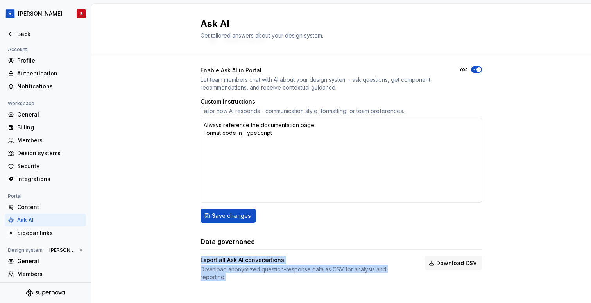
drag, startPoint x: 197, startPoint y: 259, endPoint x: 415, endPoint y: 273, distance: 218.4
click at [415, 273] on div "What is Ask AI? Enable Ask AI in Portal Let team members chat with AI about you…" at bounding box center [341, 162] width 500 height 297
click at [392, 212] on div "Save changes" at bounding box center [340, 216] width 281 height 14
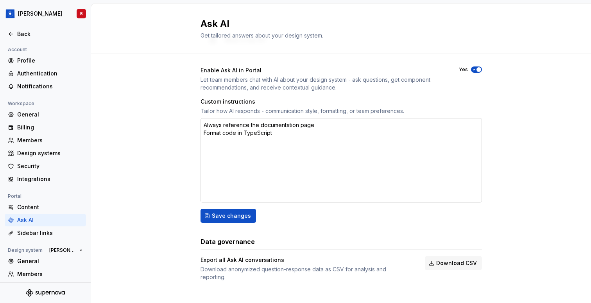
click at [247, 158] on textarea "Always reference the documentation page Format code in TypeScript" at bounding box center [340, 160] width 281 height 84
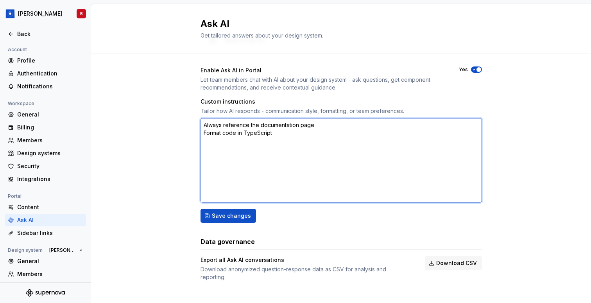
type textarea "*"
type textarea "Always reference the documentation page Format code in TypeScript"
type textarea "*"
type textarea "Always reference the documentation page Format code in TypeScript o"
type textarea "*"
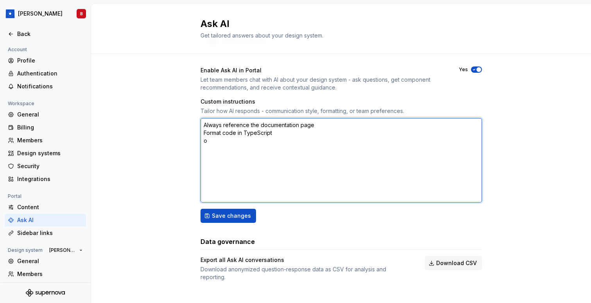
type textarea "Always reference the documentation page Format code in TypeScript on"
type textarea "*"
type textarea "Always reference the documentation page Format code in TypeScript onl"
type textarea "*"
type textarea "Always reference the documentation page Format code in TypeScript only"
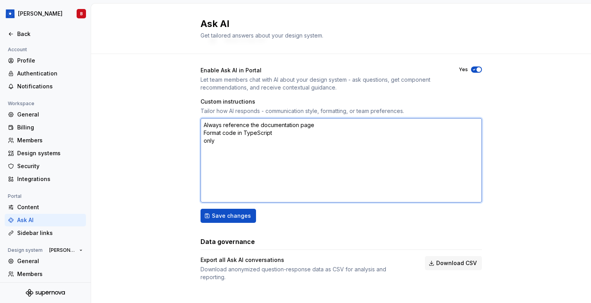
type textarea "*"
type textarea "Always reference the documentation page Format code in TypeScript only"
type textarea "*"
type textarea "Always reference the documentation page Format code in TypeScript only a"
type textarea "*"
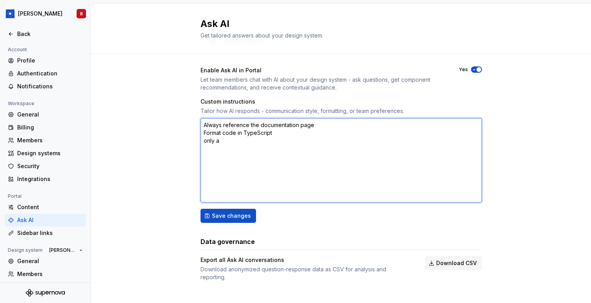
type textarea "Always reference the documentation page Format code in TypeScript only an"
type textarea "*"
type textarea "Always reference the documentation page Format code in TypeScript only ans"
type textarea "*"
type textarea "Always reference the documentation page Format code in TypeScript only answ"
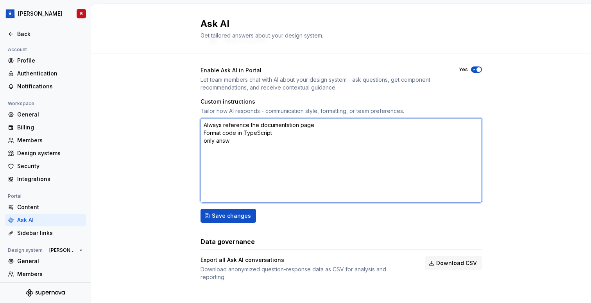
type textarea "*"
type textarea "Always reference the documentation page Format code in TypeScript only answe"
type textarea "*"
type textarea "Always reference the documentation page Format code in TypeScript only answer"
type textarea "*"
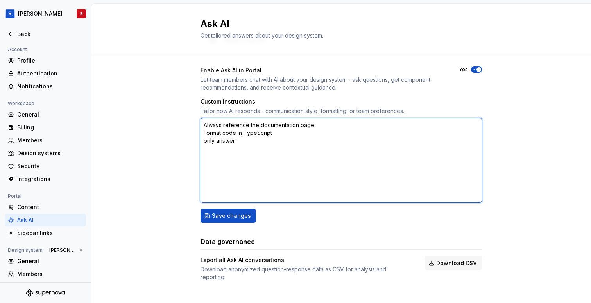
type textarea "Always reference the documentation page Format code in TypeScript only answer"
type textarea "*"
type textarea "Always reference the documentation page Format code in TypeScript only answer i"
type textarea "*"
type textarea "Always reference the documentation page Format code in TypeScript only answer in"
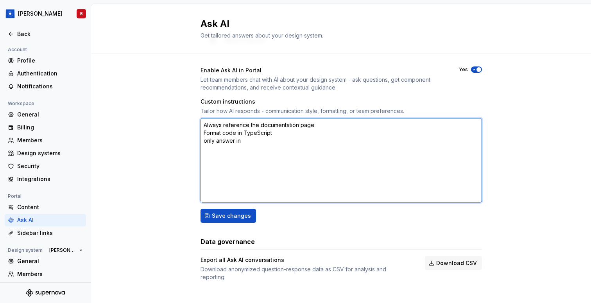
type textarea "*"
type textarea "Always reference the documentation page Format code in TypeScript only answer in"
type textarea "*"
type textarea "Always reference the documentation page Format code in TypeScript only answer i…"
type textarea "*"
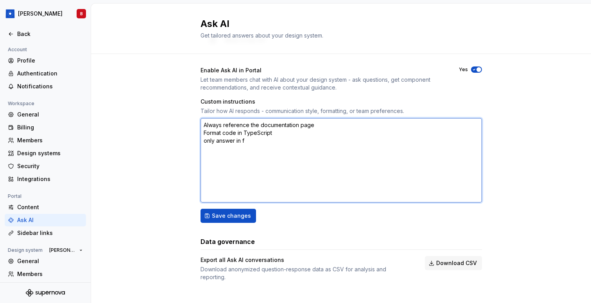
type textarea "Always reference the documentation page Format code in TypeScript only answer i…"
type textarea "*"
type textarea "Always reference the documentation page Format code in TypeScript only answer i…"
type textarea "*"
type textarea "Always reference the documentation page Format code in TypeScript only answer i…"
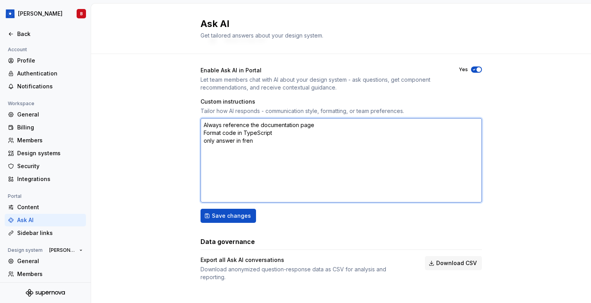
type textarea "*"
type textarea "Always reference the documentation page Format code in TypeScript only answer i…"
type textarea "*"
type textarea "Always reference the documentation page Format code in TypeScript only answer i…"
type textarea "*"
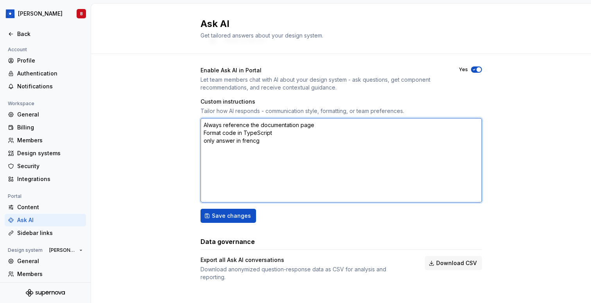
type textarea "Always reference the documentation page Format code in TypeScript only answer i…"
type textarea "*"
type textarea "Always reference the documentation page Format code in TypeScript only answer i…"
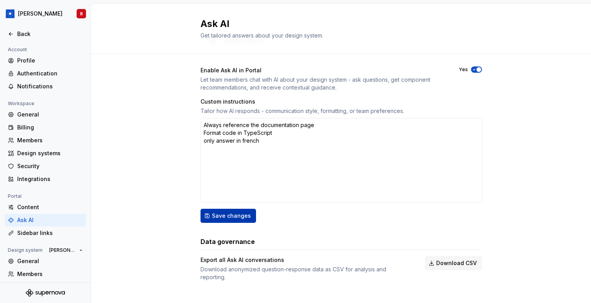
click at [226, 213] on span "Save changes" at bounding box center [231, 216] width 39 height 8
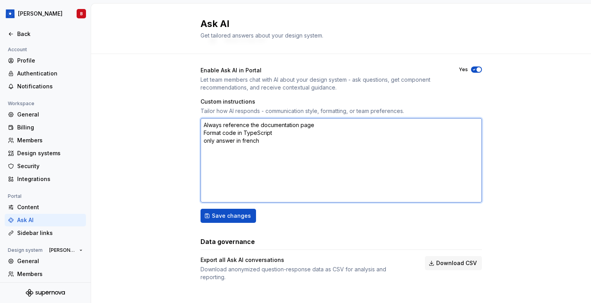
click at [221, 142] on textarea "Always reference the documentation page Format code in TypeScript only answer i…" at bounding box center [340, 160] width 281 height 84
click at [224, 137] on textarea "Always reference the documentation page Format code in TypeScript only answer i…" at bounding box center [340, 160] width 281 height 84
click at [245, 141] on textarea "Always reference the documentation page Format code in TypeScript only answer i…" at bounding box center [340, 160] width 281 height 84
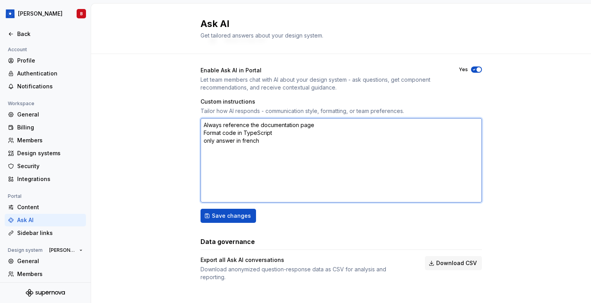
click at [245, 141] on textarea "Always reference the documentation page Format code in TypeScript only answer i…" at bounding box center [340, 160] width 281 height 84
type textarea "*"
type textarea "Always reference the documentation page Format code in TypeScript"
type textarea "*"
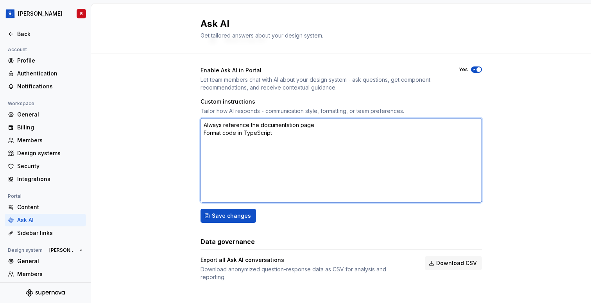
type textarea "Always reference the documentation page Format code in TypeScript a"
type textarea "*"
type textarea "Always reference the documentation page Format code in TypeScript an"
type textarea "*"
type textarea "Always reference the documentation page Format code in TypeScript ans"
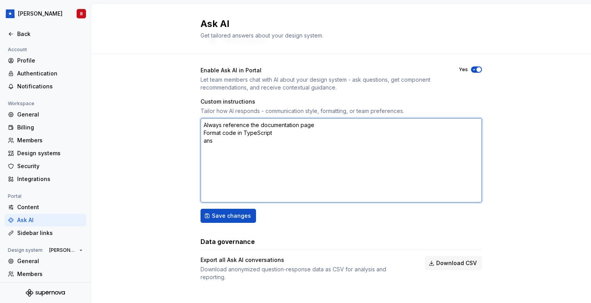
type textarea "*"
type textarea "Always reference the documentation page Format code in TypeScript answ"
type textarea "*"
type textarea "Always reference the documentation page Format code in TypeScript answe"
type textarea "*"
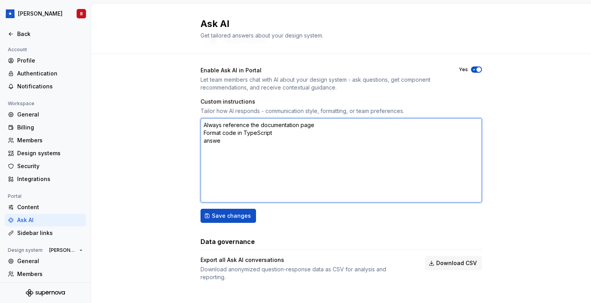
type textarea "Always reference the documentation page Format code in TypeScript answer"
type textarea "*"
type textarea "Always reference the documentation page Format code in TypeScript answer"
type textarea "*"
type textarea "Always reference the documentation page Format code in TypeScript answer i"
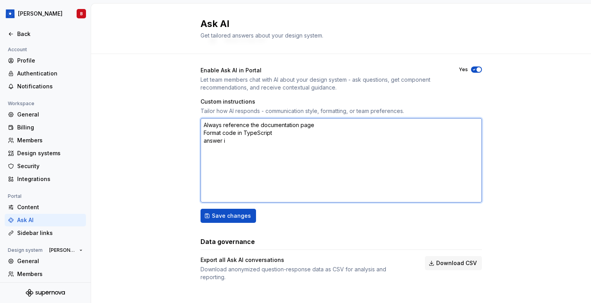
type textarea "*"
type textarea "Always reference the documentation page Format code in TypeScript answer in"
type textarea "*"
type textarea "Always reference the documentation page Format code in TypeScript answer in"
type textarea "*"
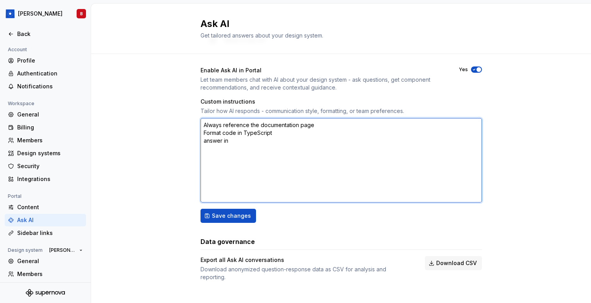
type textarea "Always reference the documentation page Format code in TypeScript answer in f"
type textarea "*"
type textarea "Always reference the documentation page Format code in TypeScript answer in fr"
type textarea "*"
type textarea "Always reference the documentation page Format code in TypeScript answer in fre"
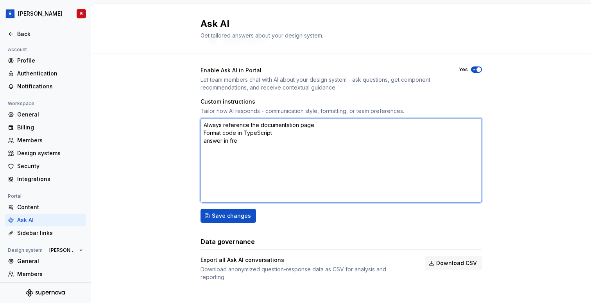
type textarea "*"
type textarea "Always reference the documentation page Format code in TypeScript answer in fren"
type textarea "*"
type textarea "Always reference the documentation page Format code in TypeScript answer in fre…"
type textarea "*"
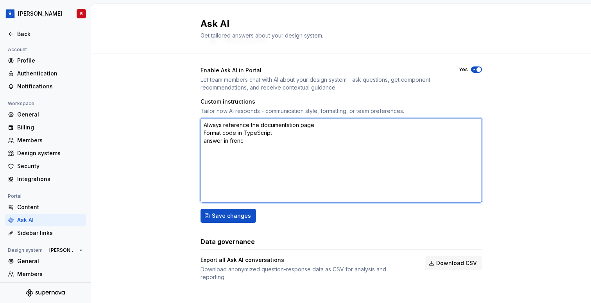
type textarea "Always reference the documentation page Format code in TypeScript answer in fre…"
type textarea "*"
type textarea "Always reference the documentation page Format code in TypeScript answer in fre…"
type textarea "*"
type textarea "Always reference the documentation page Format code in TypeScript answer in fre…"
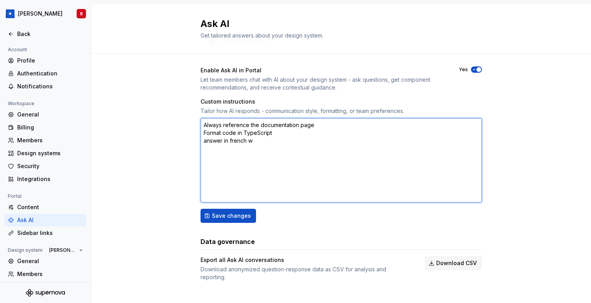
type textarea "*"
type textarea "Always reference the documentation page Format code in TypeScript answer in fre…"
type textarea "*"
type textarea "Always reference the documentation page Format code in TypeScript answer in fre…"
type textarea "*"
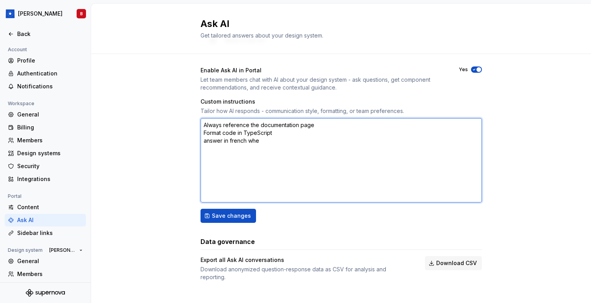
type textarea "Always reference the documentation page Format code in TypeScript answer in fre…"
type textarea "*"
type textarea "Always reference the documentation page Format code in TypeScript answer in fre…"
type textarea "*"
type textarea "Always reference the documentation page Format code in TypeScript answer in fre…"
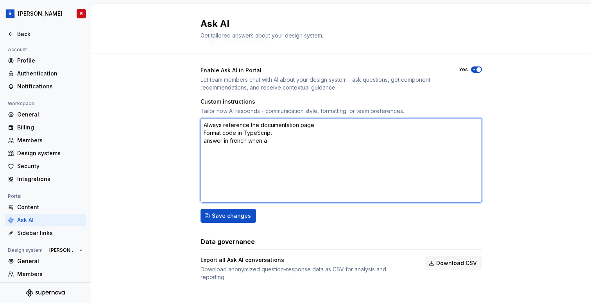
type textarea "*"
type textarea "Always reference the documentation page Format code in TypeScript answer in fre…"
type textarea "*"
type textarea "Always reference the documentation page Format code in TypeScript answer in fre…"
type textarea "*"
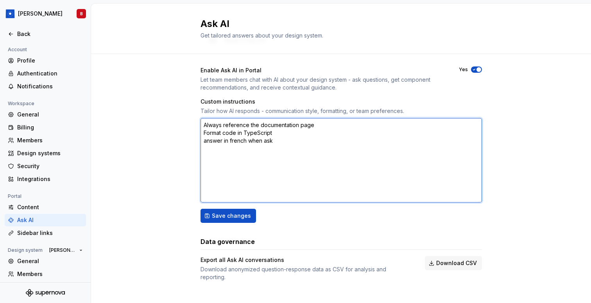
type textarea "Always reference the documentation page Format code in TypeScript answer in fre…"
type textarea "*"
type textarea "Always reference the documentation page Format code in TypeScript answer in fre…"
type textarea "*"
type textarea "Always reference the documentation page Format code in TypeScript answer in fre…"
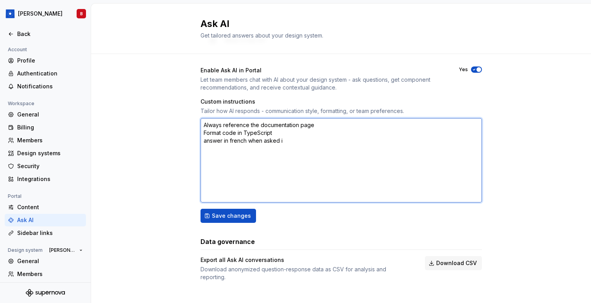
type textarea "*"
type textarea "Always reference the documentation page Format code in TypeScript answer in fre…"
type textarea "*"
type textarea "Always reference the documentation page Format code in TypeScript answer in fre…"
type textarea "*"
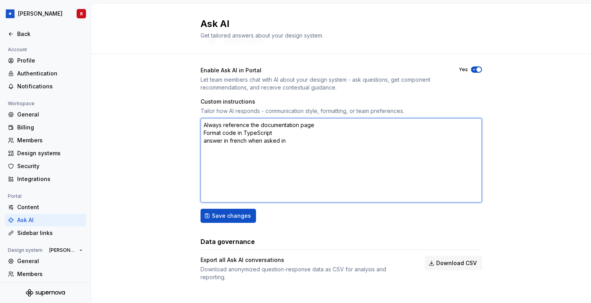
type textarea "Always reference the documentation page Format code in TypeScript answer in fre…"
type textarea "*"
type textarea "Always reference the documentation page Format code in TypeScript answer in fre…"
type textarea "*"
type textarea "Always reference the documentation page Format code in TypeScript answer in fre…"
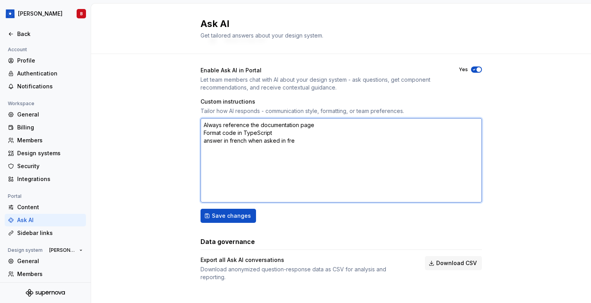
type textarea "*"
type textarea "Always reference the documentation page Format code in TypeScript answer in fre…"
type textarea "*"
type textarea "Always reference the documentation page Format code in TypeScript answer in fre…"
type textarea "*"
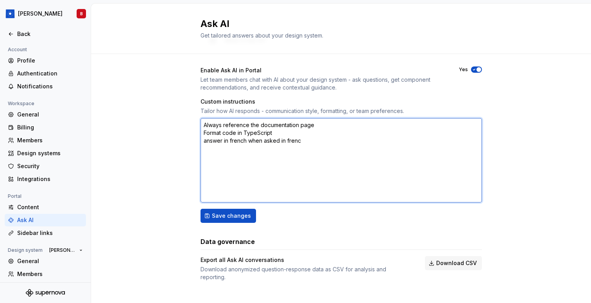
type textarea "Always reference the documentation page Format code in TypeScript answer in fre…"
type textarea "*"
type textarea "Always reference the documentation page Format code in TypeScript answer in fre…"
type textarea "*"
type textarea "Always reference the documentation page Format code in TypeScript answer in fre…"
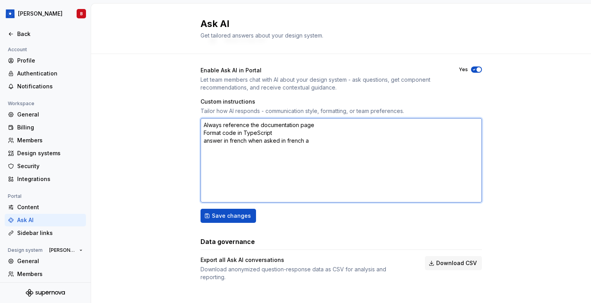
type textarea "*"
type textarea "Always reference the documentation page Format code in TypeScript answer in fre…"
type textarea "*"
type textarea "Always reference the documentation page Format code in TypeScript answer in fre…"
type textarea "*"
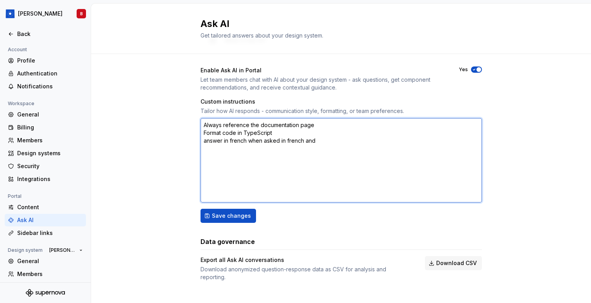
type textarea "Always reference the documentation page Format code in TypeScript answer in fre…"
type textarea "*"
type textarea "Always reference the documentation page Format code in TypeScript answer in fre…"
type textarea "*"
type textarea "Always reference the documentation page Format code in TypeScript answer in fre…"
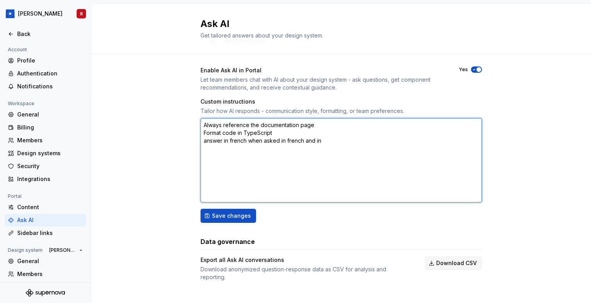
type textarea "*"
type textarea "Always reference the documentation page Format code in TypeScript answer in fre…"
type textarea "*"
type textarea "Always reference the documentation page Format code in TypeScript answer in fre…"
type textarea "*"
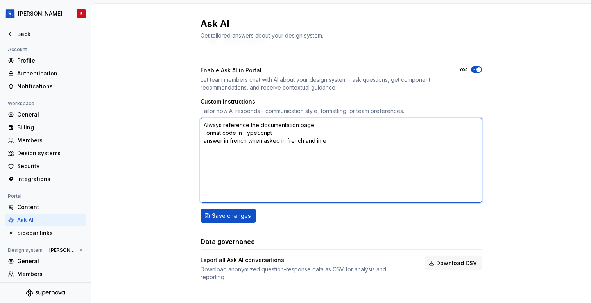
type textarea "Always reference the documentation page Format code in TypeScript answer in fre…"
type textarea "*"
type textarea "Always reference the documentation page Format code in TypeScript answer in fre…"
type textarea "*"
type textarea "Always reference the documentation page Format code in TypeScript answer in fre…"
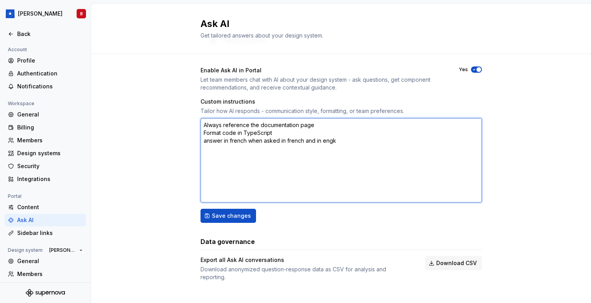
type textarea "*"
type textarea "Always reference the documentation page Format code in TypeScript answer in fre…"
type textarea "*"
type textarea "Always reference the documentation page Format code in TypeScript answer in fre…"
type textarea "*"
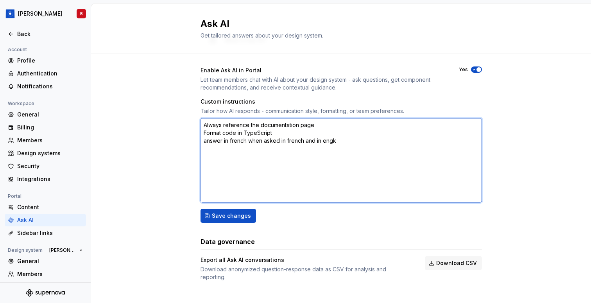
type textarea "Always reference the documentation page Format code in TypeScript answer in fre…"
type textarea "*"
type textarea "Always reference the documentation page Format code in TypeScript answer in fre…"
type textarea "*"
type textarea "Always reference the documentation page Format code in TypeScript answer in fre…"
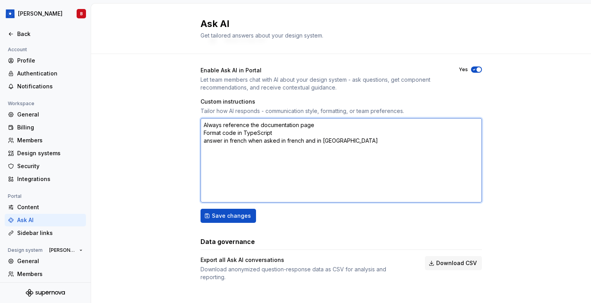
type textarea "*"
type textarea "Always reference the documentation page Format code in TypeScript answer in fre…"
type textarea "*"
type textarea "Always reference the documentation page Format code in TypeScript answer in fre…"
type textarea "*"
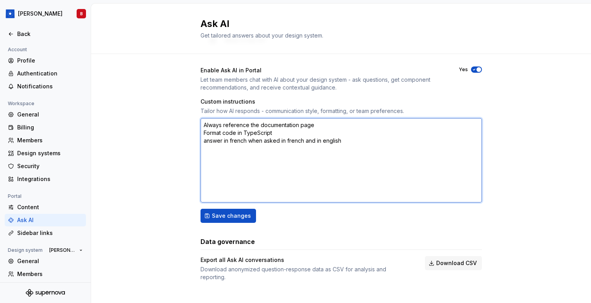
type textarea "Always reference the documentation page Format code in TypeScript answer in fre…"
type textarea "*"
type textarea "Always reference the documentation page Format code in TypeScript answer in fre…"
type textarea "*"
type textarea "Always reference the documentation page Format code in TypeScript answer in fre…"
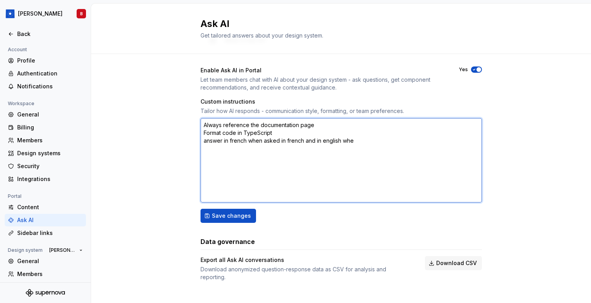
type textarea "*"
type textarea "Always reference the documentation page Format code in TypeScript answer in fre…"
type textarea "*"
type textarea "Always reference the documentation page Format code in TypeScript answer in fre…"
type textarea "*"
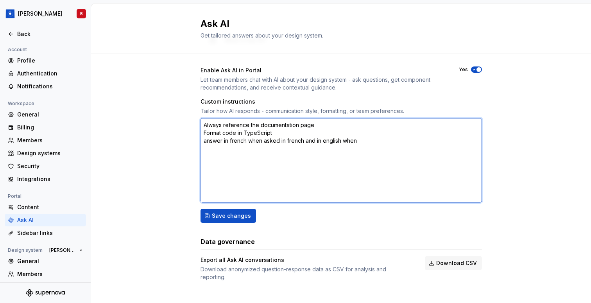
type textarea "Always reference the documentation page Format code in TypeScript answer in fre…"
type textarea "*"
type textarea "Always reference the documentation page Format code in TypeScript answer in fre…"
type textarea "*"
type textarea "Always reference the documentation page Format code in TypeScript answer in fre…"
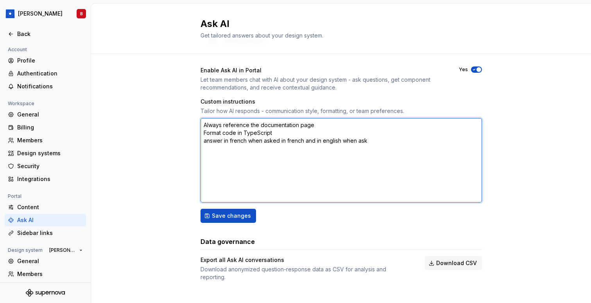
type textarea "*"
type textarea "Always reference the documentation page Format code in TypeScript answer in fre…"
type textarea "*"
type textarea "Always reference the documentation page Format code in TypeScript answer in fre…"
type textarea "*"
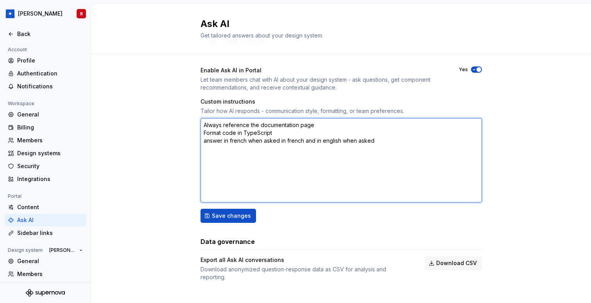
type textarea "Always reference the documentation page Format code in TypeScript answer in fre…"
type textarea "*"
type textarea "Always reference the documentation page Format code in TypeScript answer in fre…"
type textarea "*"
type textarea "Always reference the documentation page Format code in TypeScript answer in fre…"
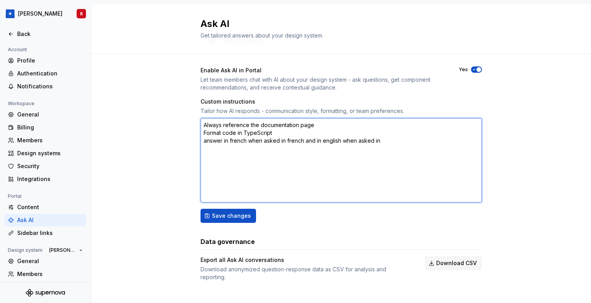
type textarea "*"
type textarea "Always reference the documentation page Format code in TypeScript answer in fre…"
type textarea "*"
type textarea "Always reference the documentation page Format code in TypeScript answer in fre…"
type textarea "*"
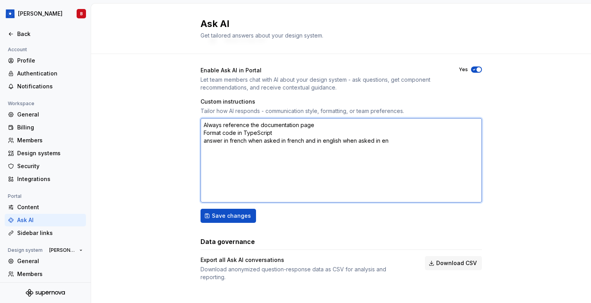
type textarea "Always reference the documentation page Format code in TypeScript answer in fre…"
type textarea "*"
type textarea "Always reference the documentation page Format code in TypeScript answer in fre…"
type textarea "*"
type textarea "Always reference the documentation page Format code in TypeScript answer in fre…"
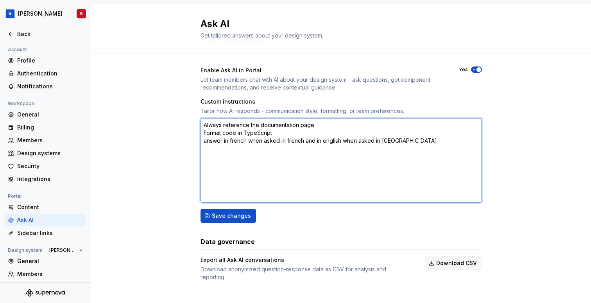
type textarea "*"
type textarea "Always reference the documentation page Format code in TypeScript answer in fre…"
type textarea "*"
type textarea "Always reference the documentation page Format code in TypeScript answer in fre…"
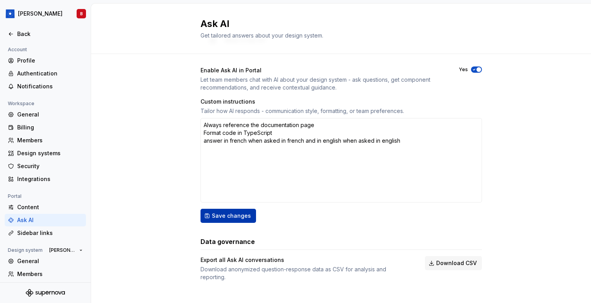
click at [216, 219] on span "Save changes" at bounding box center [231, 216] width 39 height 8
click at [32, 14] on html "[PERSON_NAME] Back Account Profile Authentication Notifications Workspace Gener…" at bounding box center [295, 151] width 591 height 303
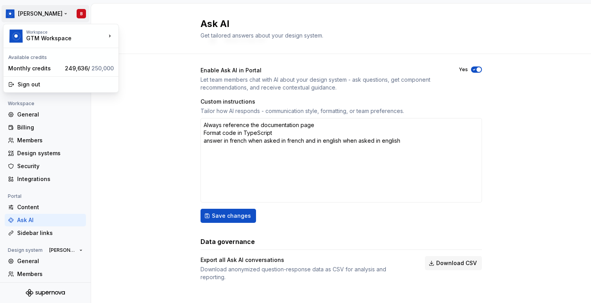
click at [148, 113] on html "[PERSON_NAME] Back Account Profile Authentication Notifications Workspace Gener…" at bounding box center [295, 151] width 591 height 303
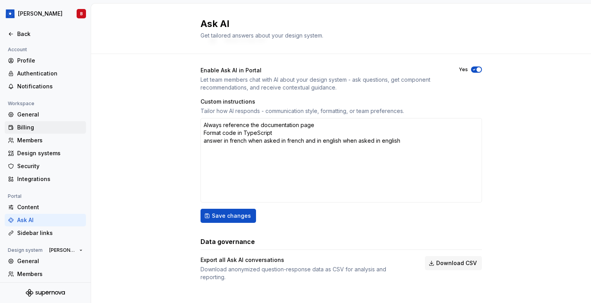
click at [34, 127] on div "Billing" at bounding box center [50, 127] width 66 height 8
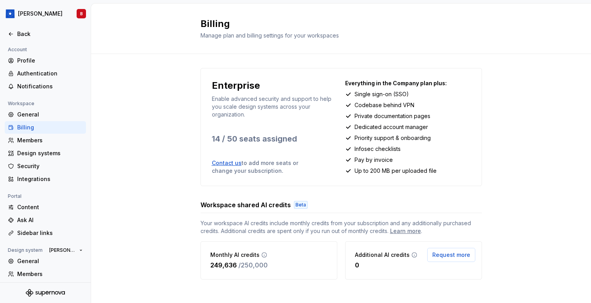
scroll to position [6, 0]
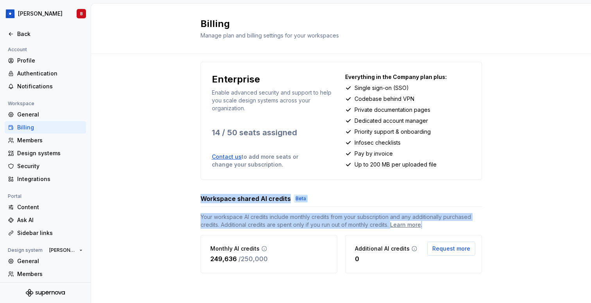
drag, startPoint x: 199, startPoint y: 199, endPoint x: 440, endPoint y: 229, distance: 242.9
click at [440, 229] on div "Enterprise Enable advanced security and support to help you scale design system…" at bounding box center [341, 175] width 500 height 255
click at [440, 229] on div "Your workspace AI credits include monthly credits from your subscription and an…" at bounding box center [340, 243] width 281 height 60
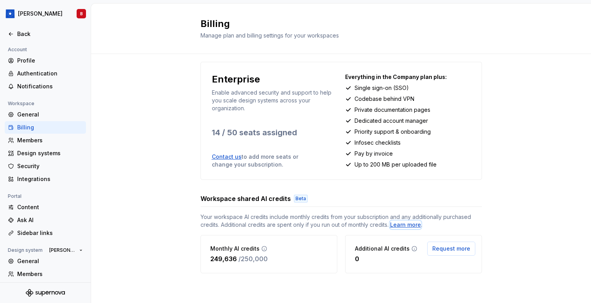
click at [399, 224] on div "Learn more" at bounding box center [405, 225] width 31 height 8
click at [382, 196] on div "Workspace shared AI credits Beta" at bounding box center [340, 198] width 281 height 9
click at [457, 250] on span "Request more" at bounding box center [451, 249] width 38 height 8
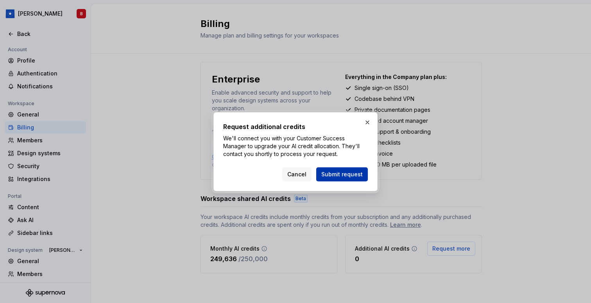
click at [338, 178] on span "Submit request" at bounding box center [341, 174] width 41 height 8
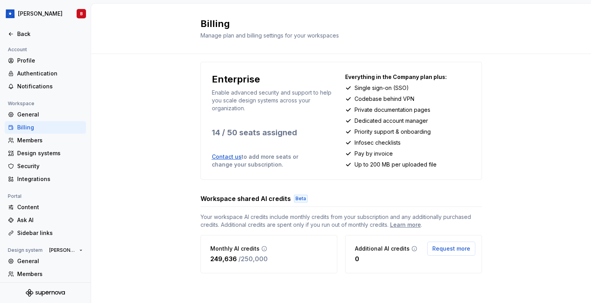
click at [231, 157] on link "Contact us" at bounding box center [227, 156] width 30 height 7
click at [180, 154] on div "Enterprise Enable advanced security and support to help you scale design system…" at bounding box center [341, 175] width 500 height 255
click at [35, 34] on div "Back" at bounding box center [50, 34] width 66 height 8
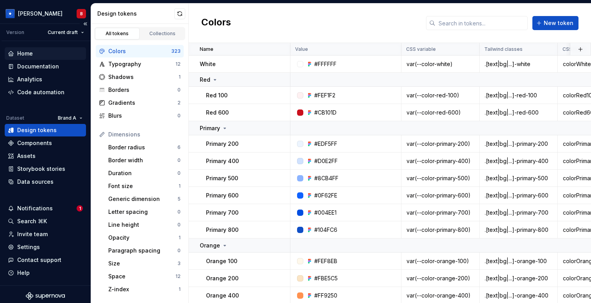
click at [26, 53] on div "Home" at bounding box center [25, 54] width 16 height 8
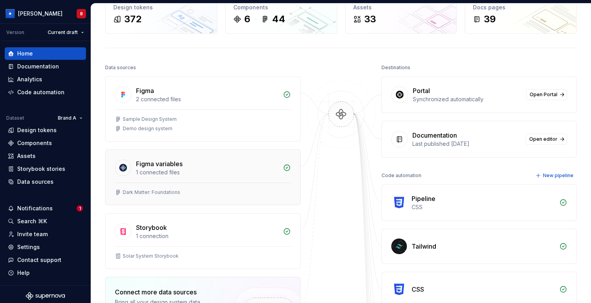
scroll to position [54, 0]
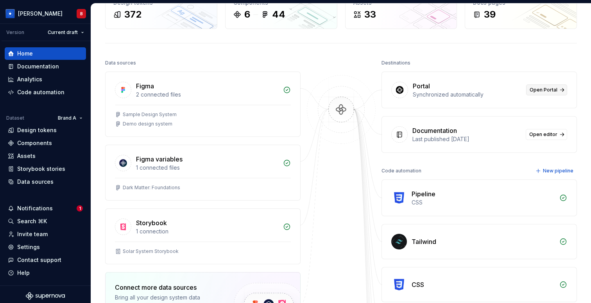
click at [538, 89] on span "Open Portal" at bounding box center [543, 90] width 28 height 6
